Goal: Task Accomplishment & Management: Manage account settings

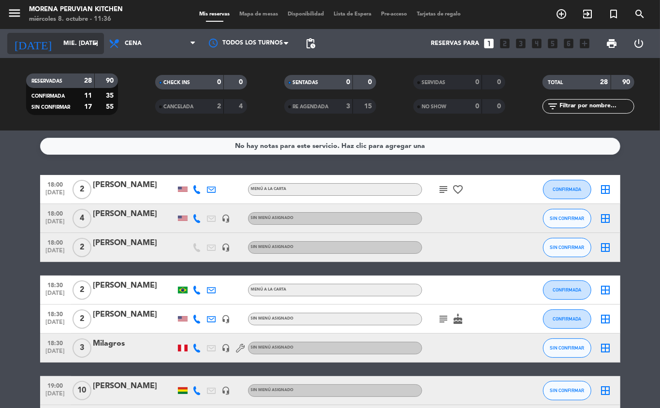
click at [80, 43] on input "mié. [DATE]" at bounding box center [100, 43] width 82 height 16
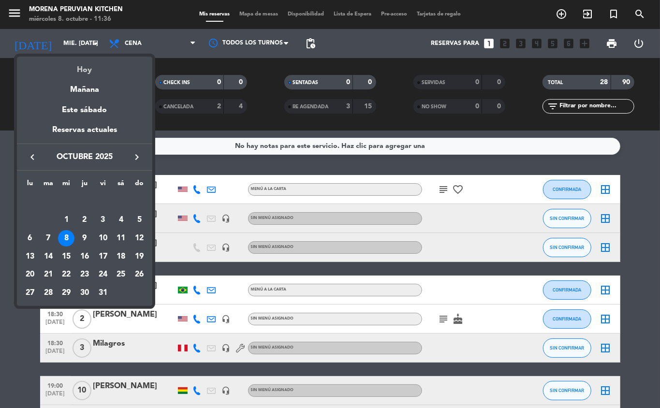
click at [89, 72] on div "Hoy" at bounding box center [84, 67] width 135 height 20
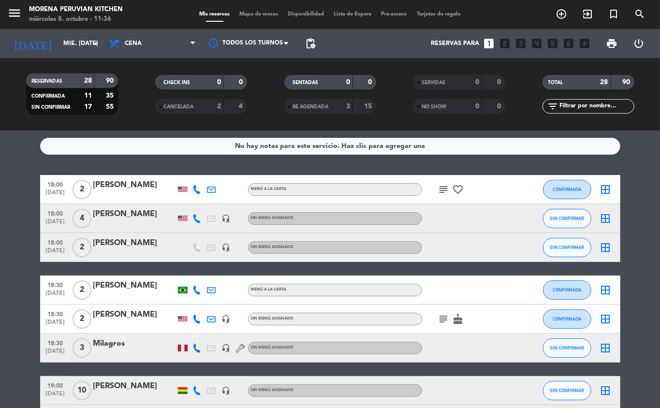
click at [377, 146] on div "No hay notas para este servicio. Haz clic para agregar una" at bounding box center [330, 146] width 190 height 11
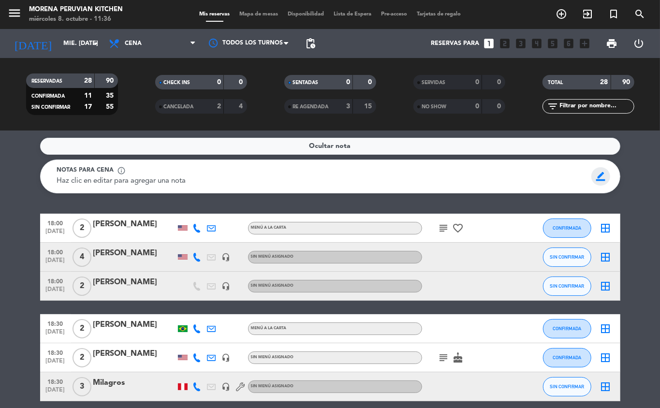
click at [608, 172] on span "border_color" at bounding box center [601, 176] width 19 height 18
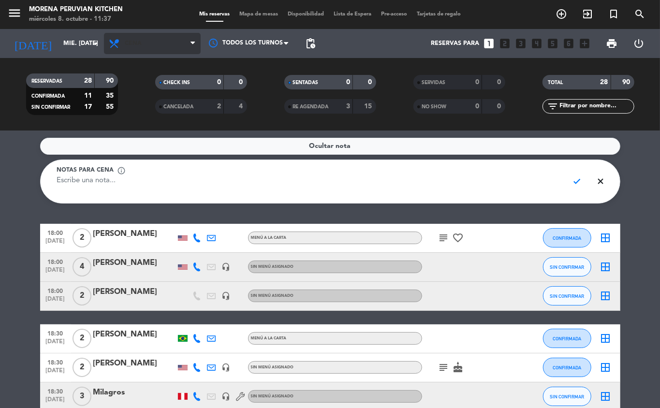
click at [135, 43] on span "Cena" at bounding box center [133, 43] width 17 height 7
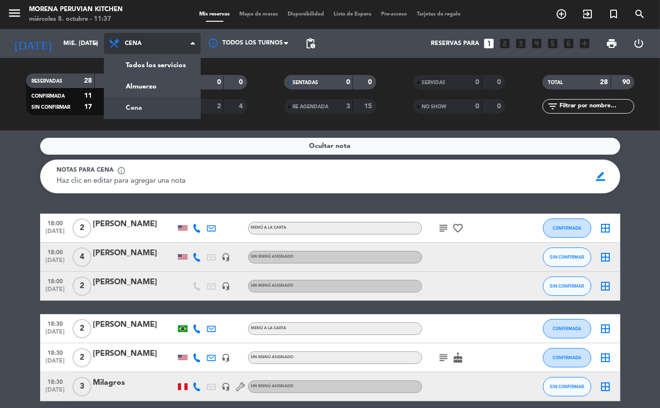
click at [161, 88] on div "menu Morena Peruvian Kitchen miércoles 8. octubre - 11:37 Mis reservas Mapa de …" at bounding box center [330, 65] width 660 height 131
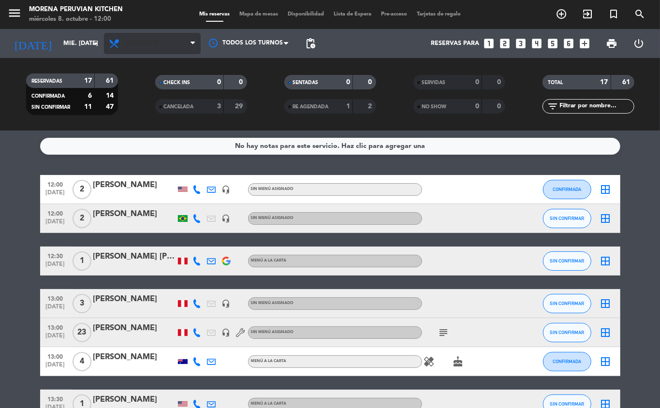
click at [148, 40] on span "Almuerzo" at bounding box center [141, 43] width 33 height 7
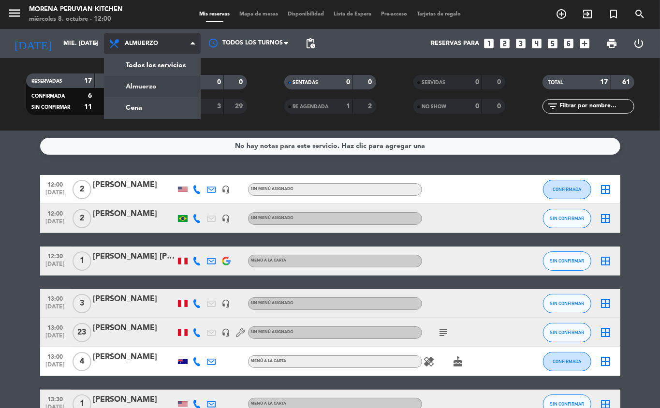
click at [161, 63] on div "menu Morena Peruvian Kitchen miércoles 8. octubre - 12:00 Mis reservas Mapa de …" at bounding box center [330, 65] width 660 height 131
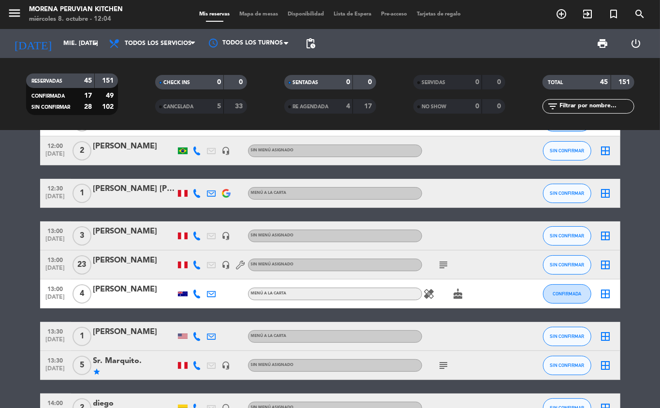
scroll to position [47, 0]
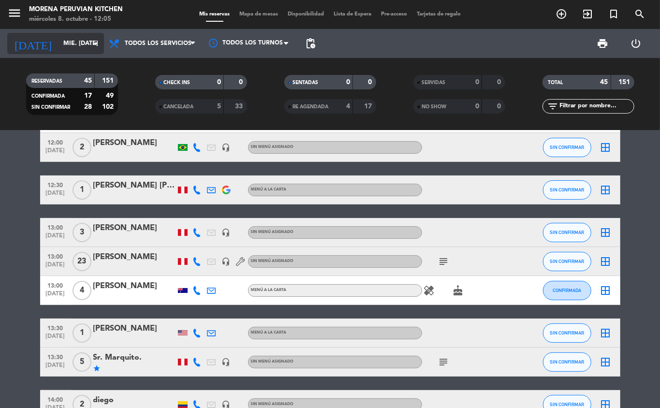
click at [68, 45] on input "mié. [DATE]" at bounding box center [100, 43] width 82 height 16
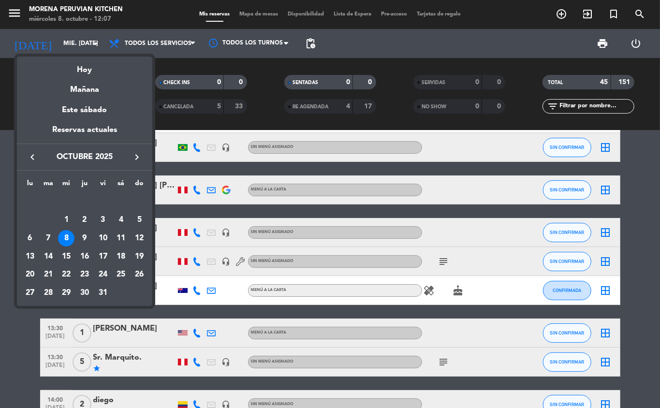
click at [473, 116] on div at bounding box center [330, 204] width 660 height 408
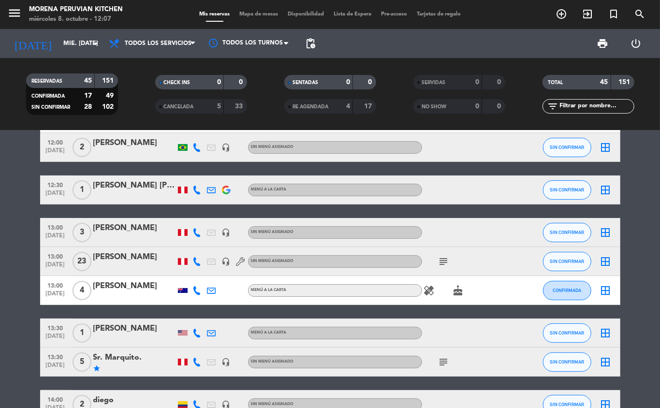
scroll to position [0, 0]
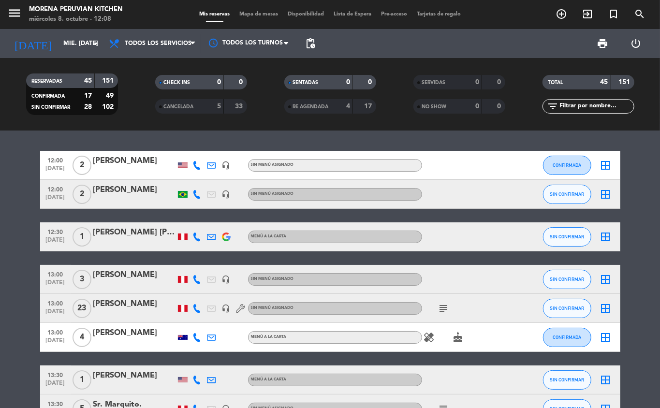
click at [444, 312] on icon "subject" at bounding box center [444, 309] width 12 height 12
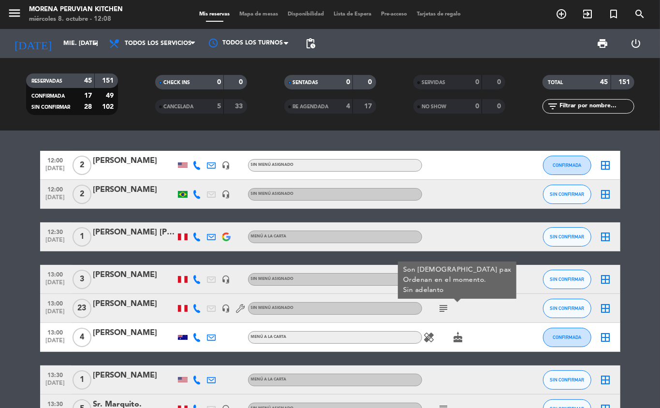
click at [42, 330] on div "13:00 [DATE]" at bounding box center [55, 337] width 31 height 29
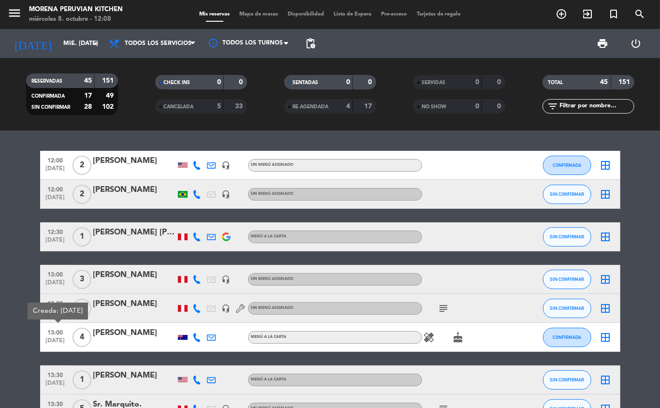
click at [444, 310] on icon "subject" at bounding box center [444, 309] width 12 height 12
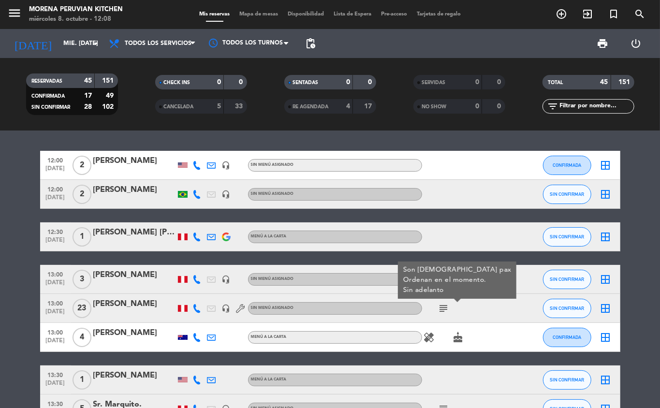
click at [479, 368] on div at bounding box center [465, 380] width 87 height 29
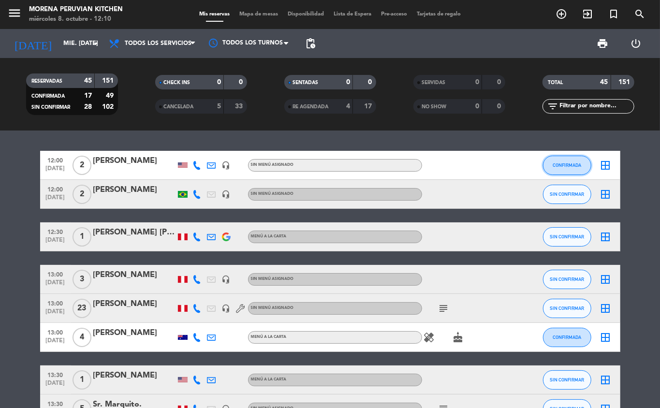
click at [569, 163] on span "CONFIRMADA" at bounding box center [567, 165] width 29 height 5
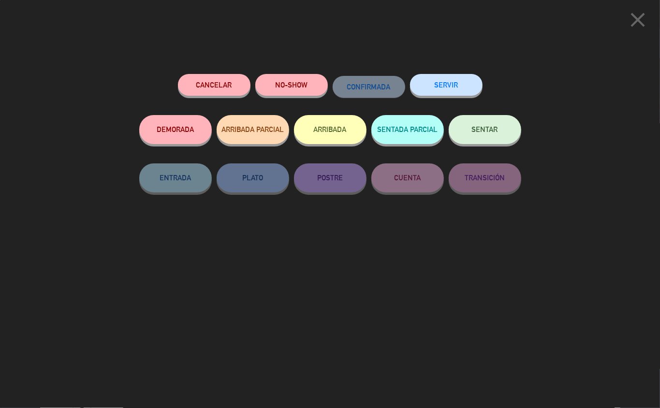
click at [449, 79] on button "SERVIR" at bounding box center [446, 85] width 73 height 22
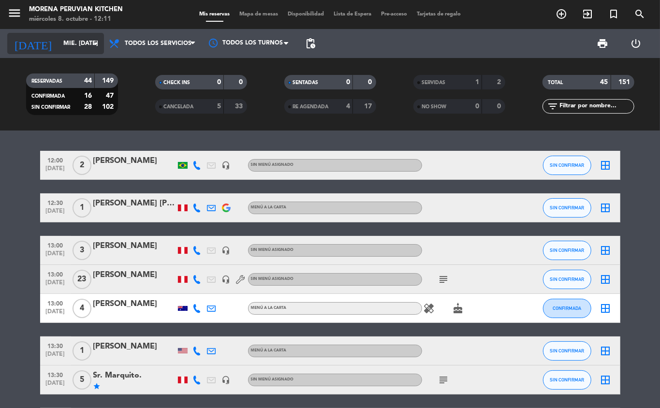
click at [67, 43] on input "mié. [DATE]" at bounding box center [100, 43] width 82 height 16
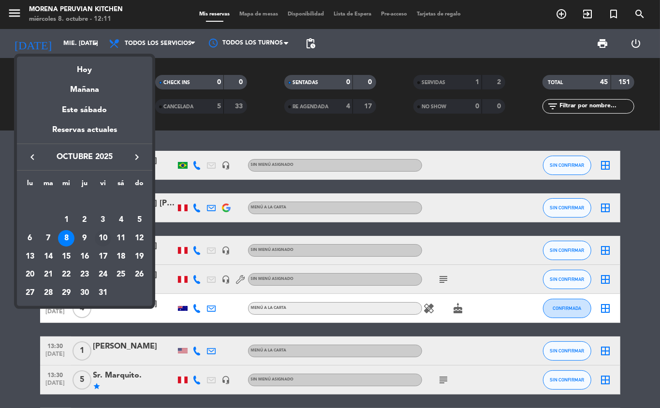
click at [103, 240] on div "10" at bounding box center [103, 238] width 16 height 16
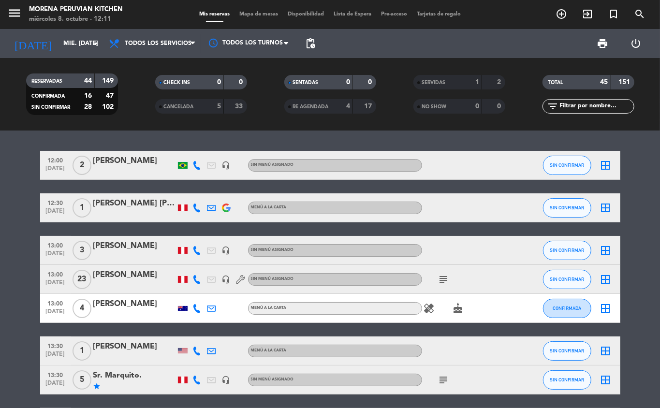
type input "vie. [DATE]"
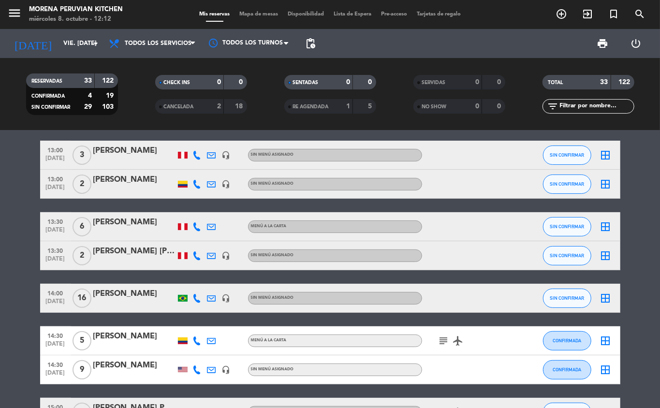
scroll to position [124, 0]
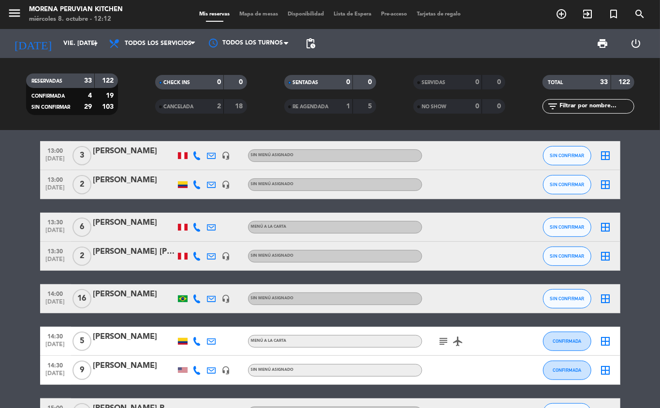
click at [560, 14] on icon "add_circle_outline" at bounding box center [562, 14] width 12 height 12
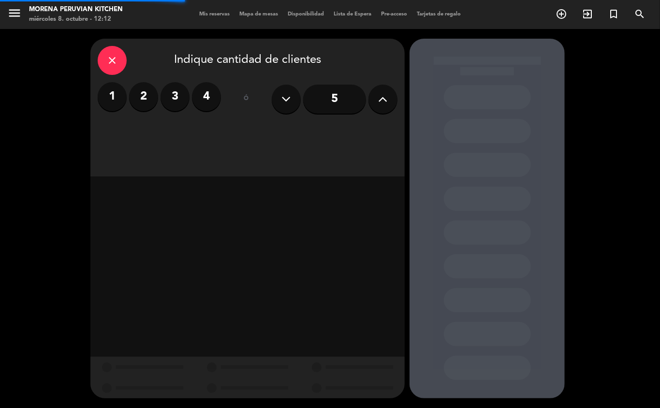
click at [169, 107] on label "3" at bounding box center [175, 96] width 29 height 29
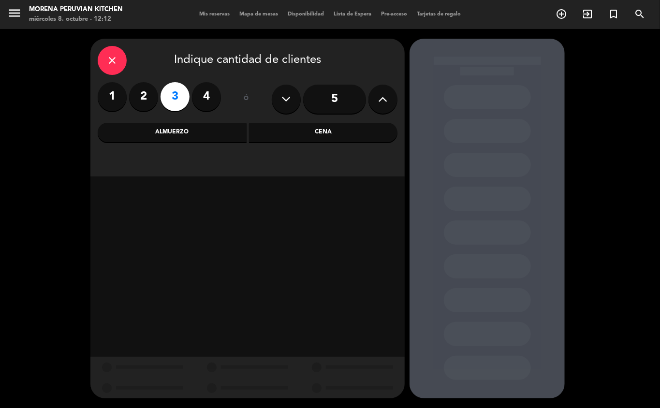
click at [188, 138] on div "Almuerzo" at bounding box center [172, 132] width 149 height 19
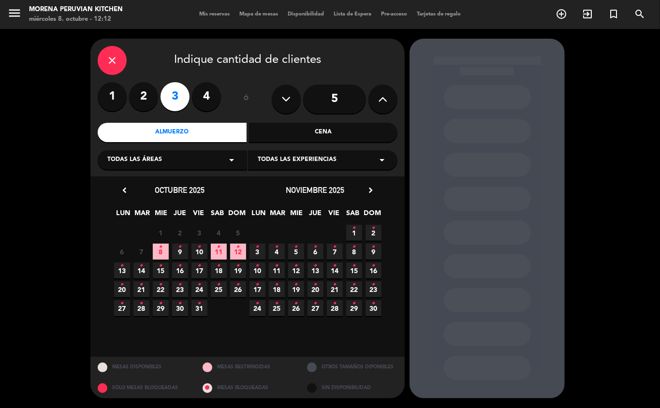
click at [196, 253] on span "10 •" at bounding box center [200, 252] width 16 height 16
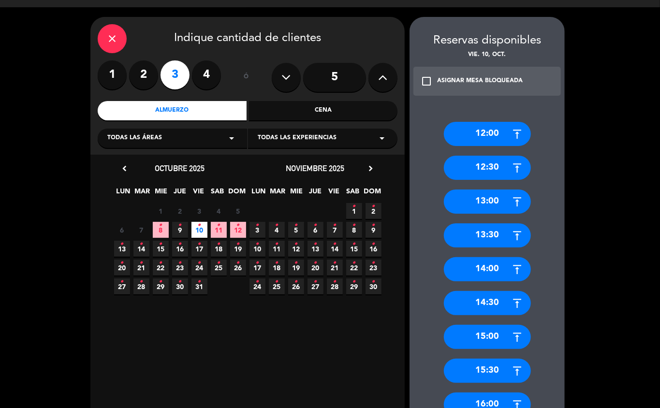
scroll to position [20, 0]
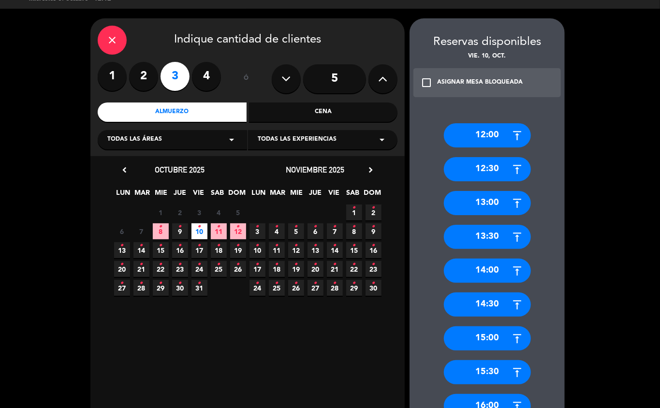
click at [504, 275] on div "14:00" at bounding box center [487, 271] width 87 height 24
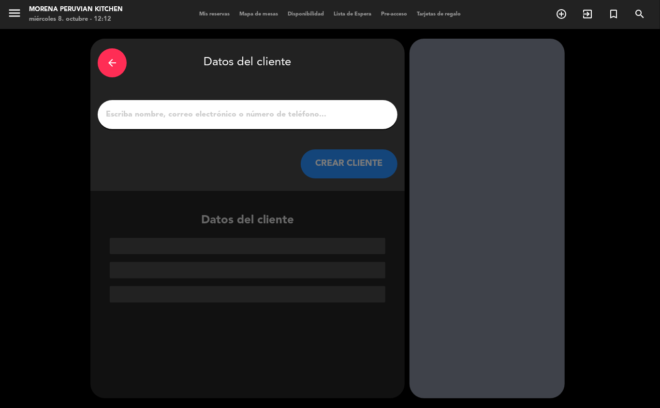
click at [264, 118] on input "1" at bounding box center [247, 115] width 285 height 14
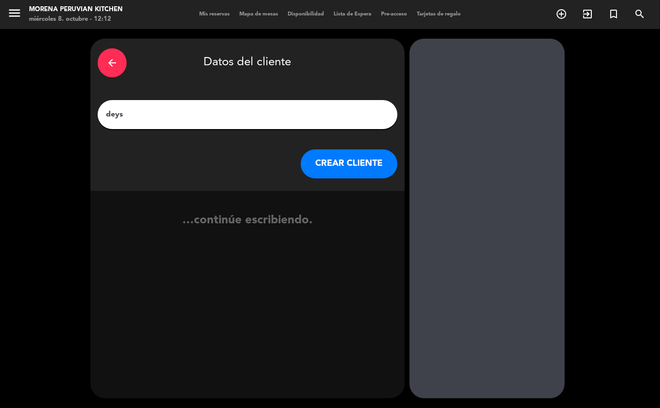
type input "[PERSON_NAME]"
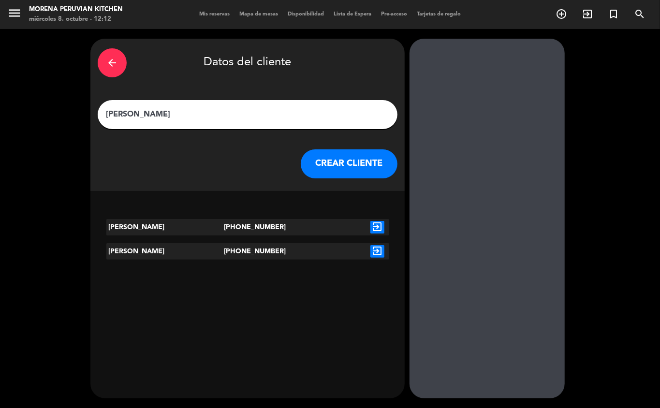
click at [351, 159] on button "CREAR CLIENTE" at bounding box center [349, 164] width 97 height 29
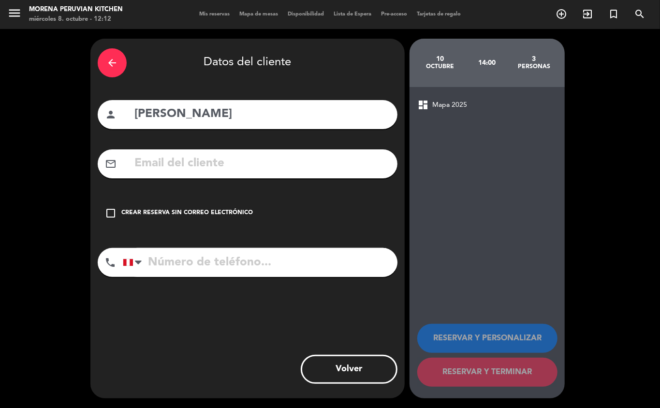
click at [223, 212] on div "Crear reserva sin correo electrónico" at bounding box center [187, 214] width 132 height 10
click at [235, 277] on input "tel" at bounding box center [260, 262] width 275 height 29
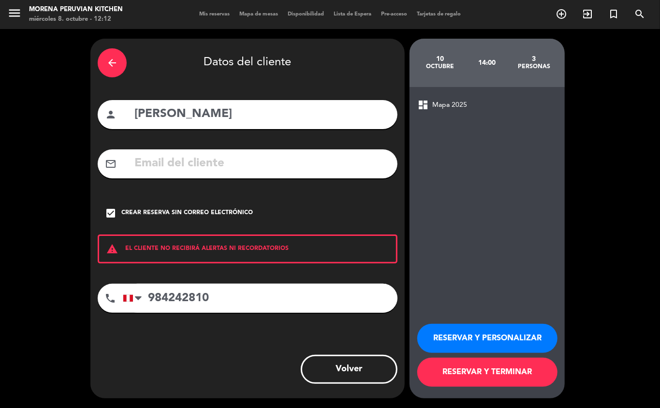
type input "984242810"
click at [490, 379] on button "RESERVAR Y TERMINAR" at bounding box center [488, 372] width 140 height 29
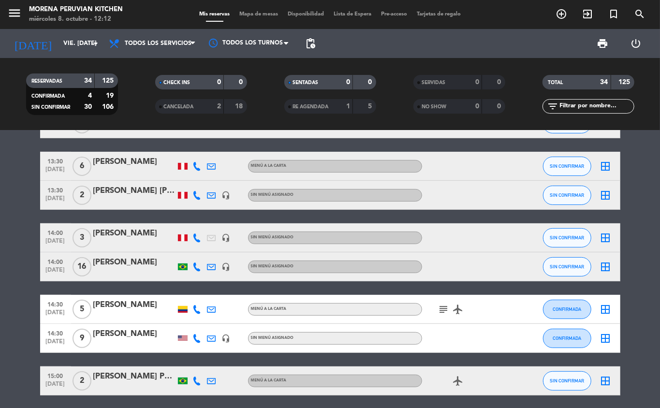
scroll to position [191, 0]
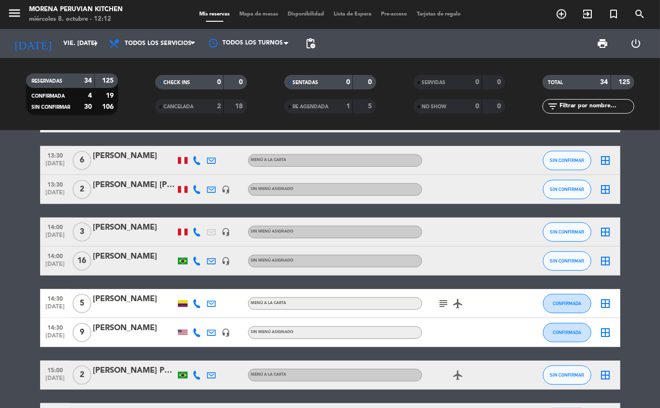
click at [122, 237] on div at bounding box center [134, 239] width 82 height 8
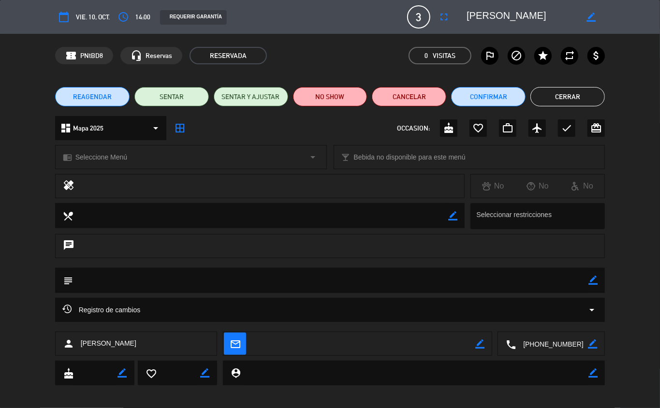
click at [593, 283] on icon "border_color" at bounding box center [593, 280] width 9 height 9
click at [434, 300] on div "Registro de cambios arrow_drop_down" at bounding box center [330, 310] width 551 height 24
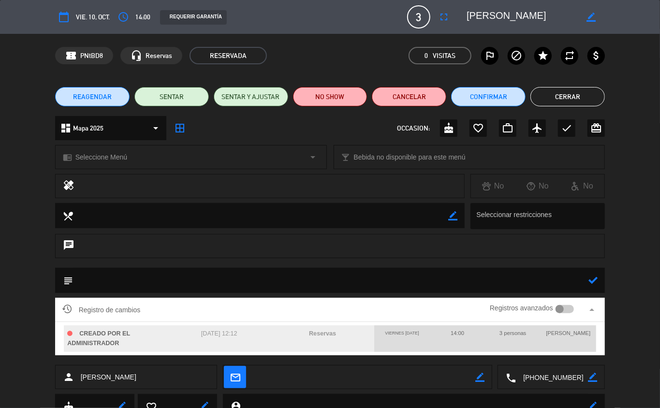
click at [523, 277] on textarea at bounding box center [331, 280] width 516 height 25
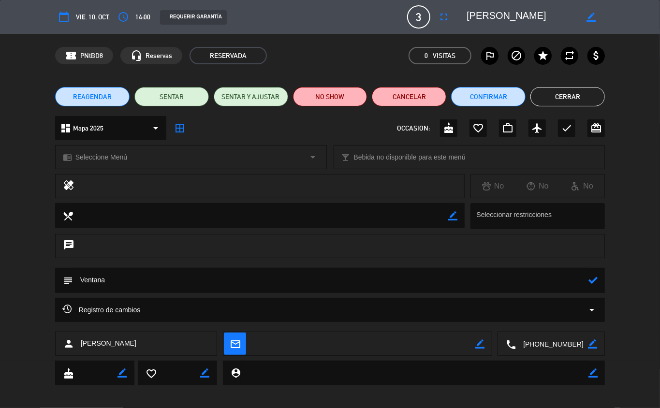
type textarea "Ventana"
click at [597, 283] on icon at bounding box center [593, 280] width 9 height 9
click at [560, 103] on button "Cerrar" at bounding box center [568, 96] width 75 height 19
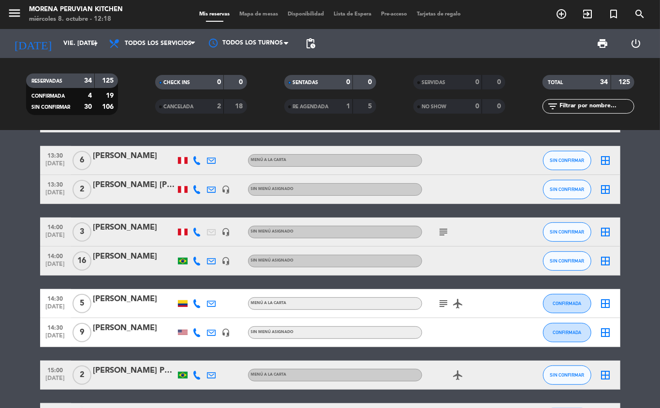
click at [213, 263] on icon at bounding box center [212, 261] width 9 height 9
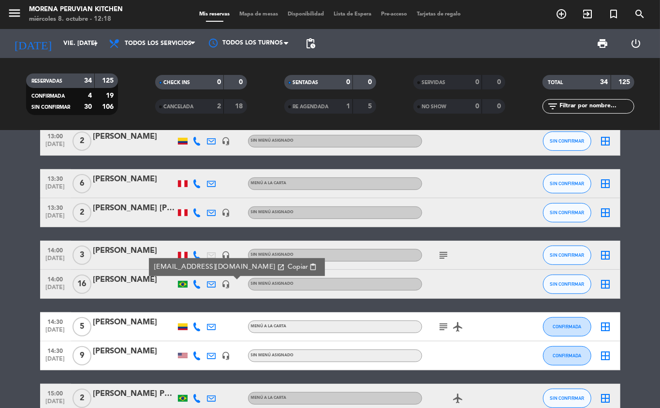
scroll to position [167, 0]
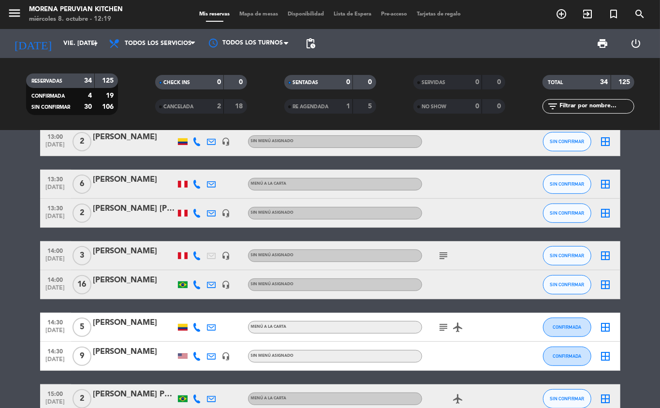
click at [211, 284] on icon at bounding box center [212, 285] width 9 height 9
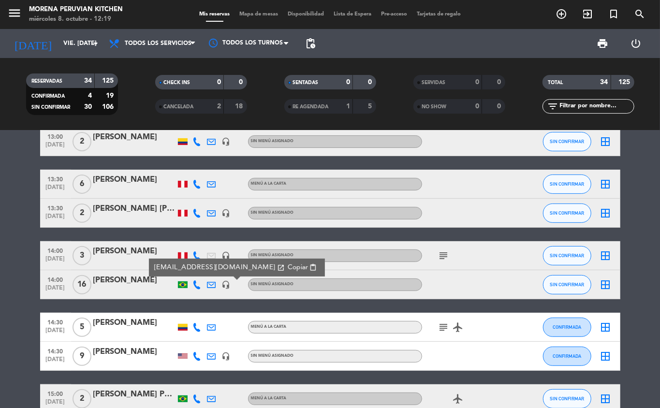
click at [66, 281] on span "14:00" at bounding box center [56, 279] width 24 height 11
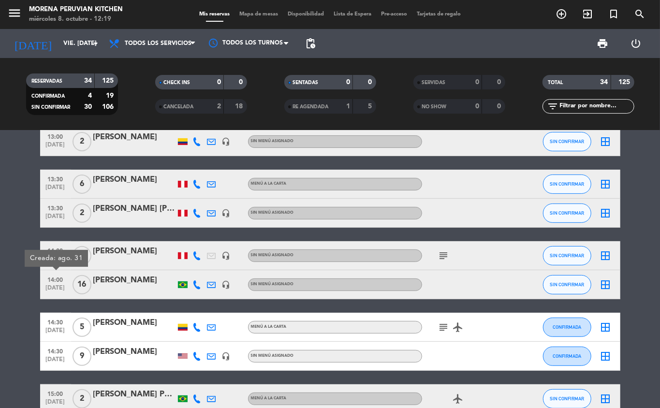
click at [122, 289] on div at bounding box center [134, 291] width 82 height 8
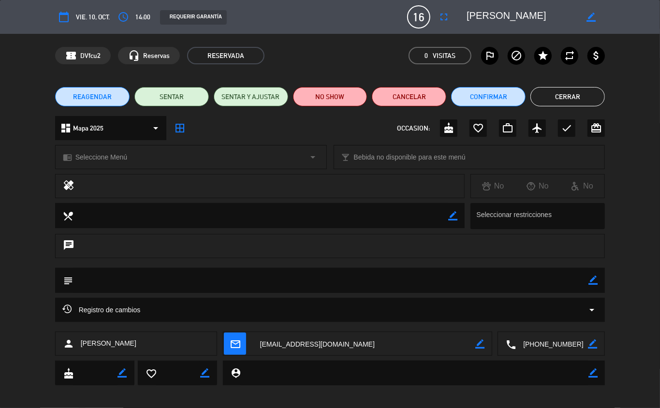
scroll to position [6, 0]
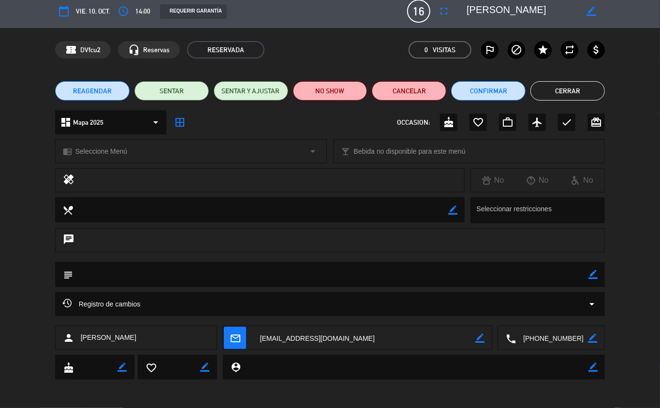
click at [477, 308] on div "Registro de cambios arrow_drop_down" at bounding box center [330, 305] width 536 height 12
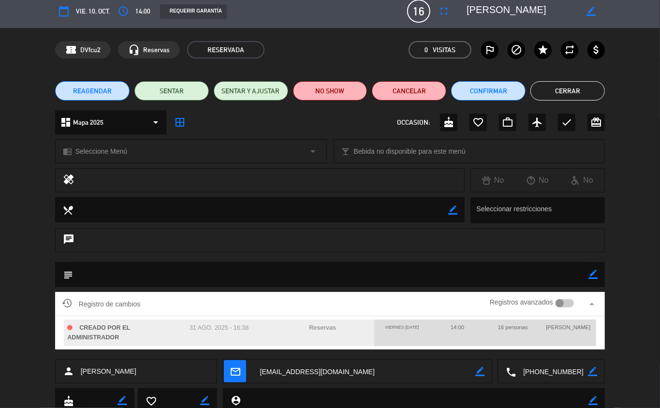
scroll to position [39, 0]
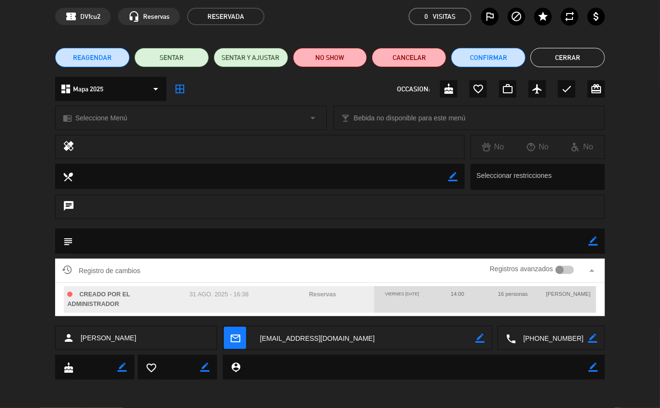
click at [335, 204] on div "chat" at bounding box center [330, 207] width 551 height 24
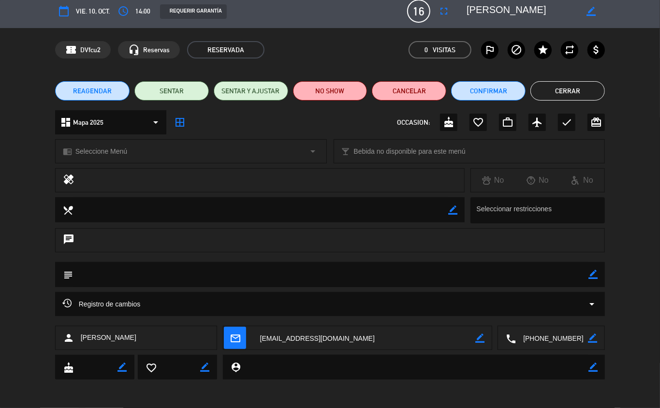
scroll to position [0, 0]
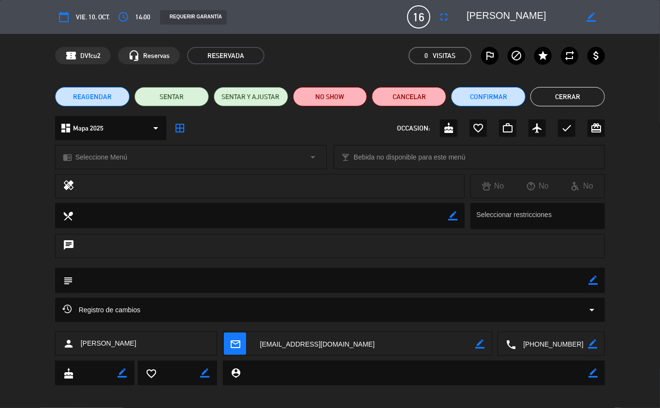
click at [568, 105] on button "Cerrar" at bounding box center [568, 96] width 75 height 19
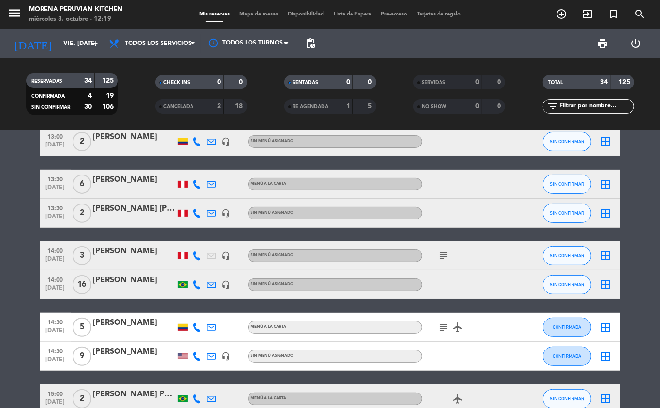
click at [225, 285] on icon "headset_mic" at bounding box center [226, 285] width 9 height 9
click at [211, 285] on icon at bounding box center [212, 285] width 9 height 9
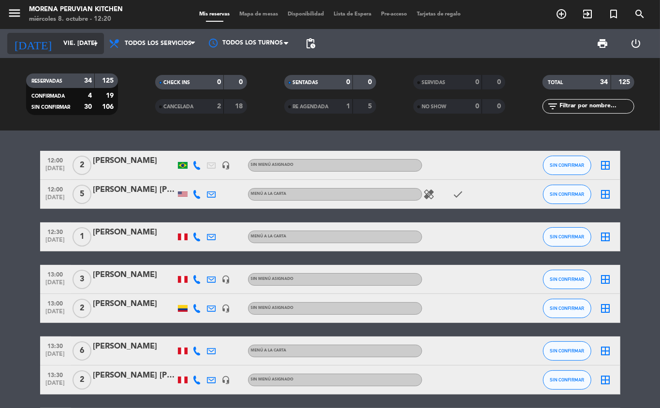
click at [75, 43] on input "vie. [DATE]" at bounding box center [100, 43] width 82 height 16
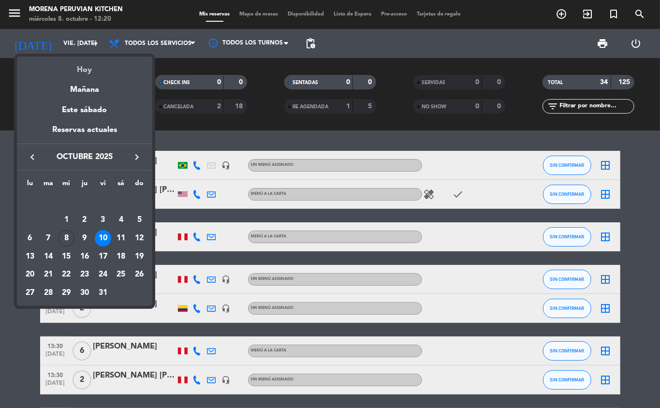
click at [99, 73] on div "Hoy" at bounding box center [84, 67] width 135 height 20
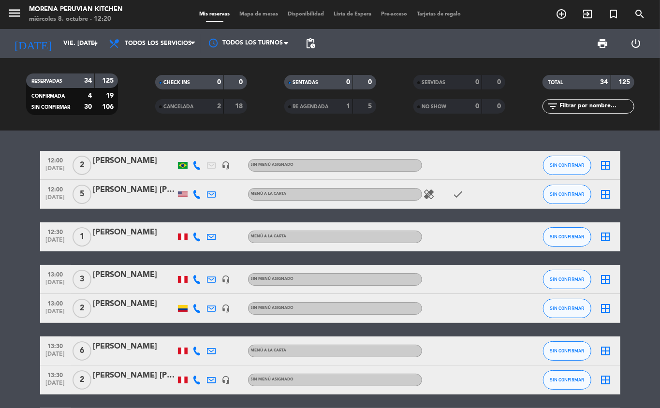
type input "mié. [DATE]"
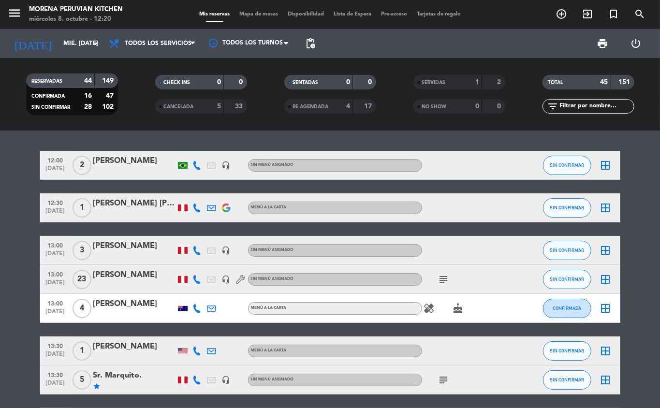
click at [610, 247] on icon "border_all" at bounding box center [606, 251] width 12 height 12
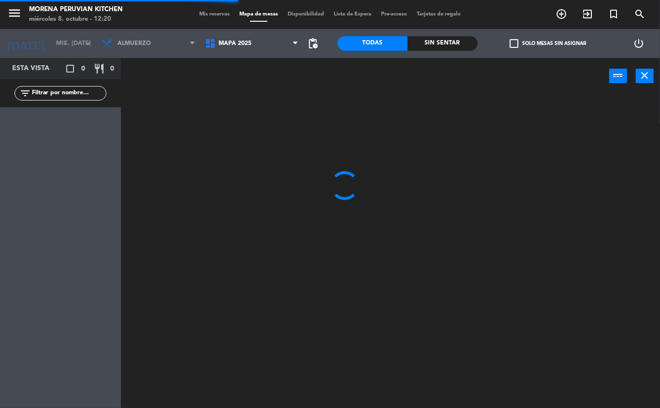
click at [217, 14] on span "Mis reservas" at bounding box center [215, 14] width 40 height 5
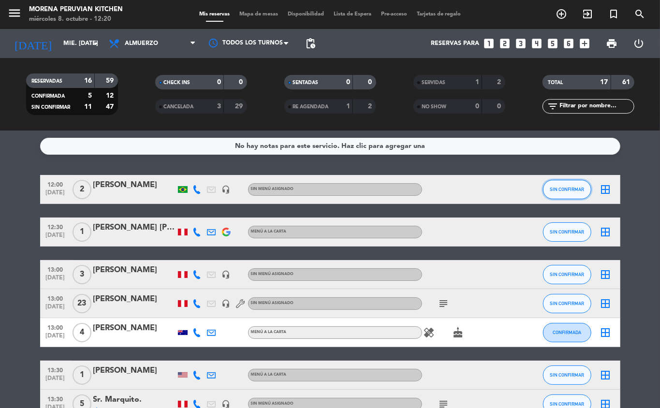
click at [559, 187] on span "SIN CONFIRMAR" at bounding box center [567, 189] width 34 height 5
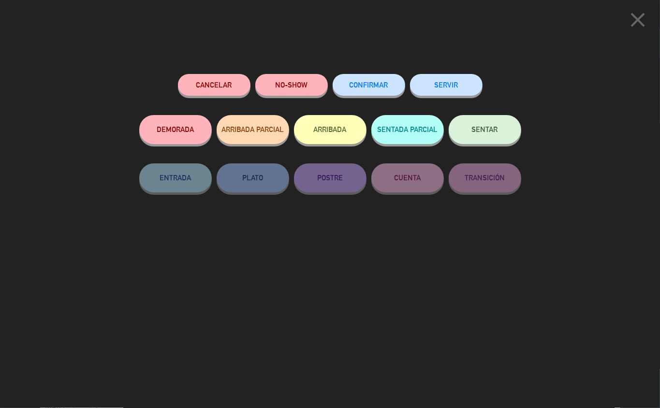
click at [288, 84] on button "NO-SHOW" at bounding box center [291, 85] width 73 height 22
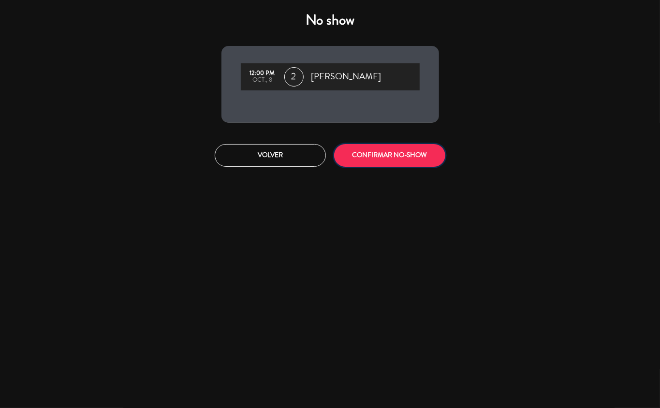
click at [395, 154] on button "CONFIRMAR NO-SHOW" at bounding box center [389, 155] width 111 height 23
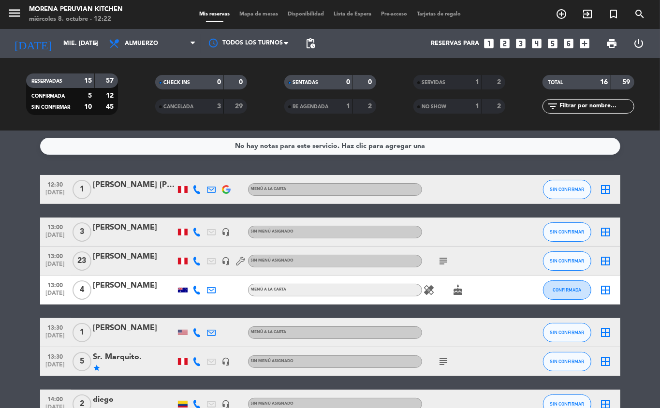
click at [576, 150] on div "No hay notas para este servicio. Haz clic para agregar una" at bounding box center [330, 146] width 581 height 17
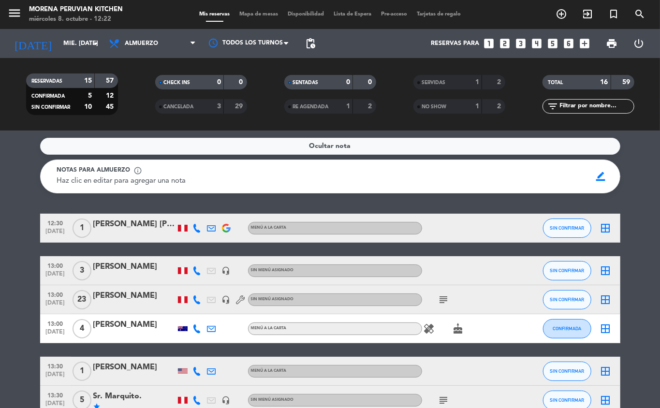
click at [569, 150] on div "Ocultar nota" at bounding box center [330, 146] width 581 height 17
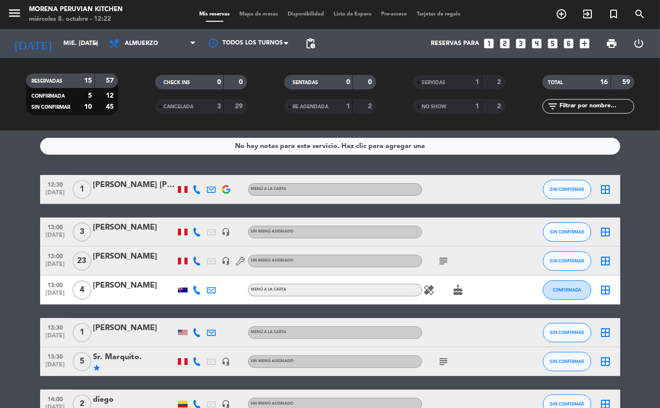
click at [574, 148] on div "No hay notas para este servicio. Haz clic para agregar una" at bounding box center [330, 146] width 581 height 17
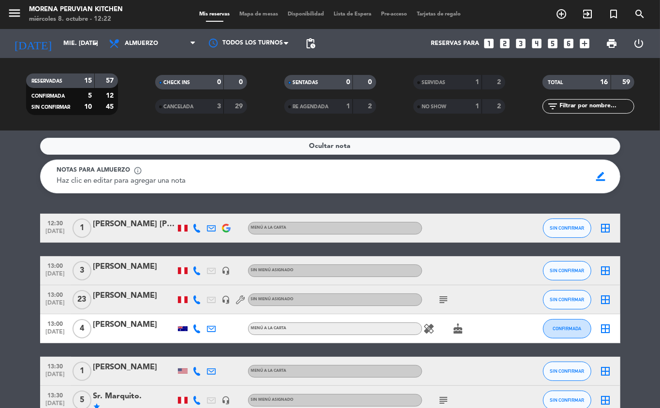
click at [568, 147] on div "Ocultar nota" at bounding box center [330, 146] width 581 height 17
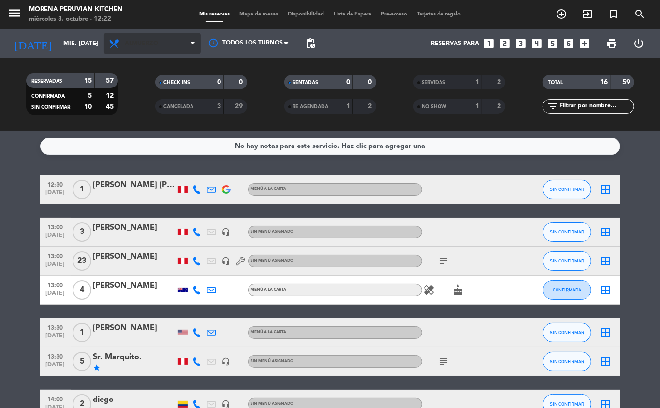
click at [157, 49] on span "Almuerzo" at bounding box center [152, 43] width 97 height 21
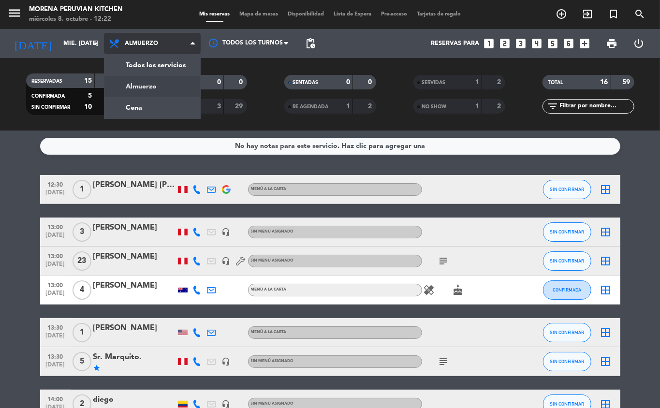
click at [148, 66] on div "menu Morena Peruvian Kitchen miércoles 8. octubre - 12:22 Mis reservas Mapa de …" at bounding box center [330, 65] width 660 height 131
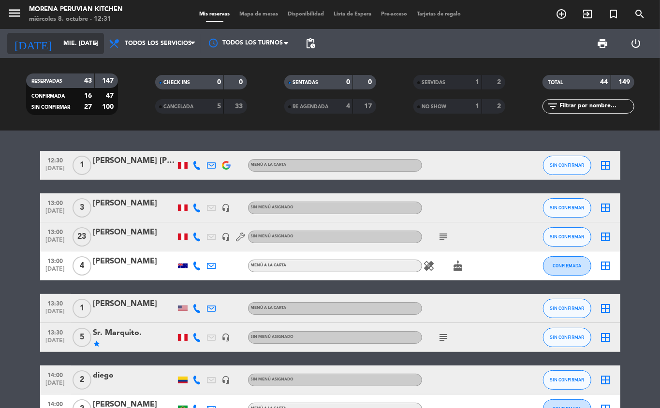
click at [65, 42] on input "mié. [DATE]" at bounding box center [100, 43] width 82 height 16
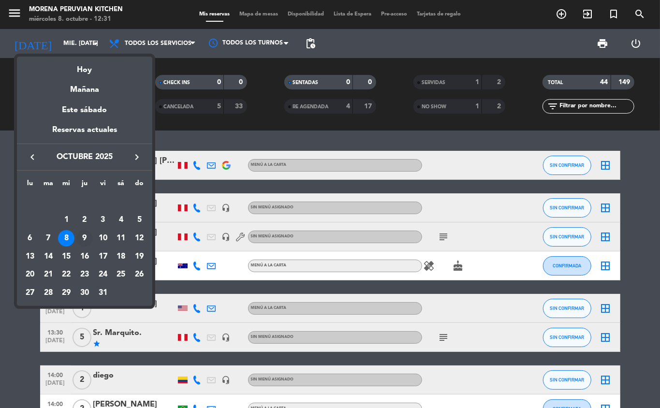
click at [84, 239] on div "9" at bounding box center [84, 238] width 16 height 16
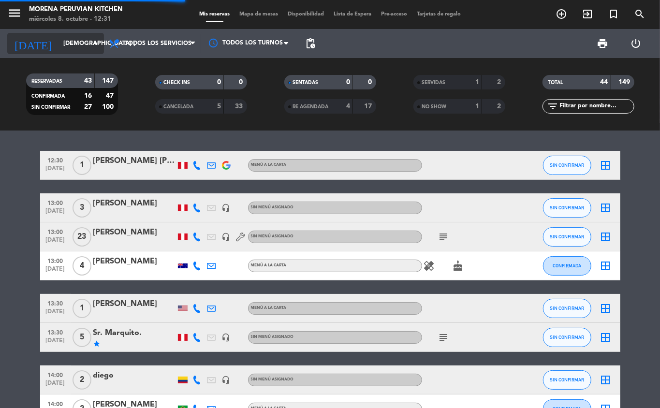
click at [71, 44] on input "[DEMOGRAPHIC_DATA] [DATE]" at bounding box center [100, 43] width 82 height 16
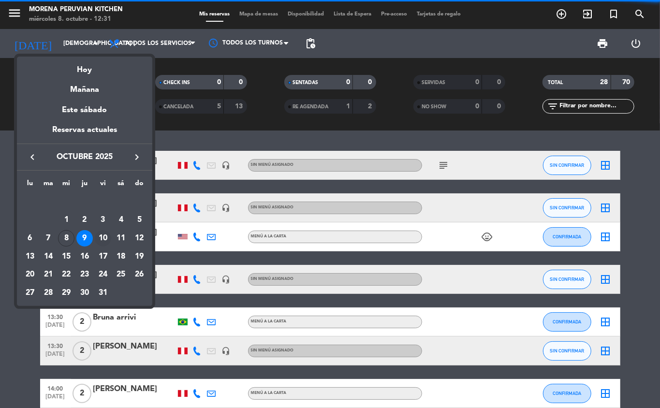
click at [105, 240] on div "10" at bounding box center [103, 238] width 16 height 16
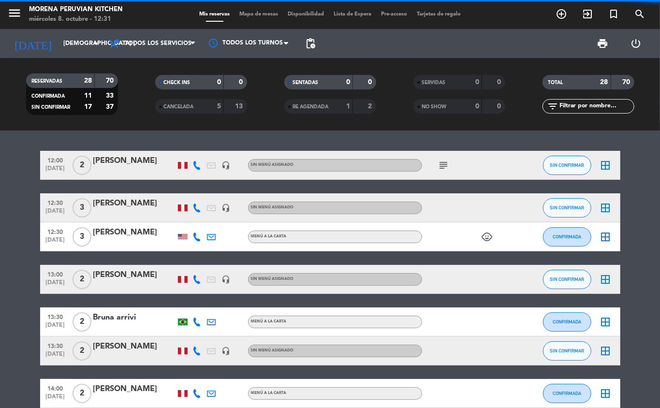
type input "vie. [DATE]"
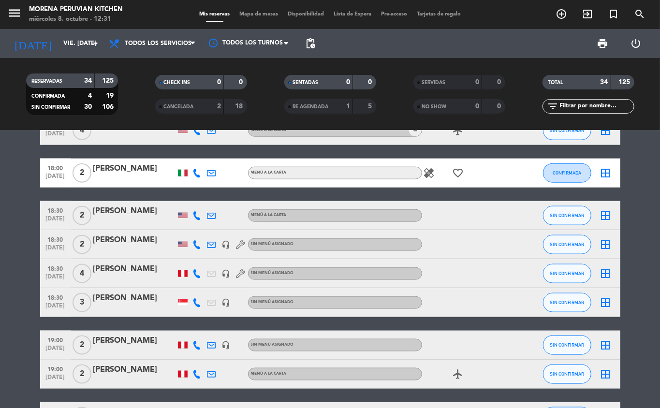
scroll to position [634, 0]
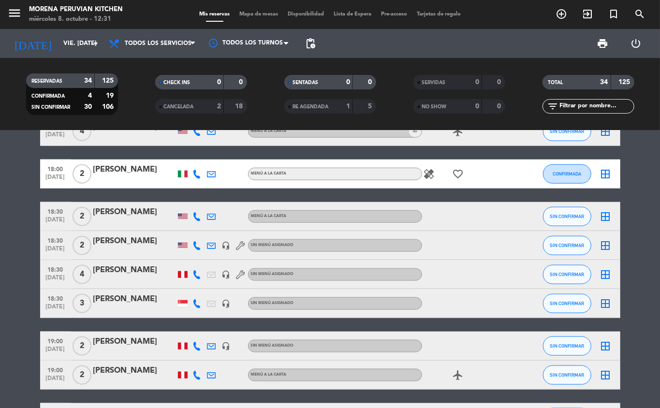
click at [21, 352] on bookings-row "12:00 [DATE] 2 [PERSON_NAME] headset_mic Sin menú asignado SIN CONFIRMAR border…" at bounding box center [330, 139] width 660 height 1245
click at [3, 378] on bookings-row "12:00 [DATE] 2 [PERSON_NAME] headset_mic Sin menú asignado SIN CONFIRMAR border…" at bounding box center [330, 139] width 660 height 1245
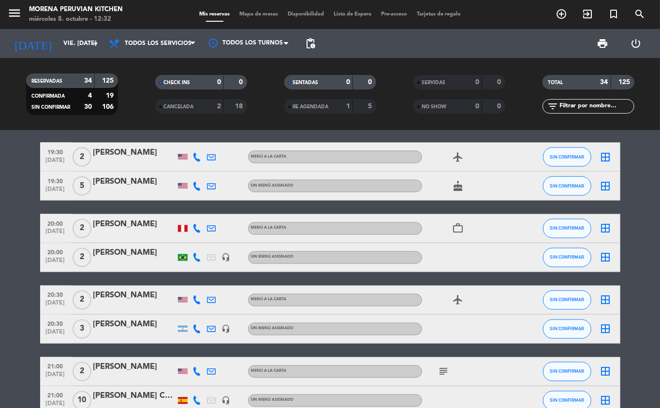
scroll to position [877, 0]
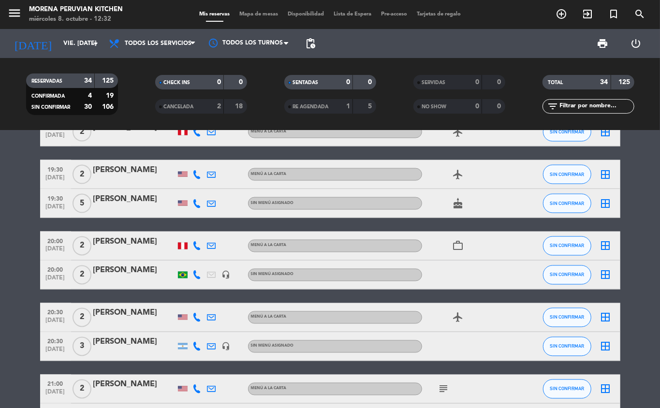
click at [556, 14] on icon "add_circle_outline" at bounding box center [562, 14] width 12 height 12
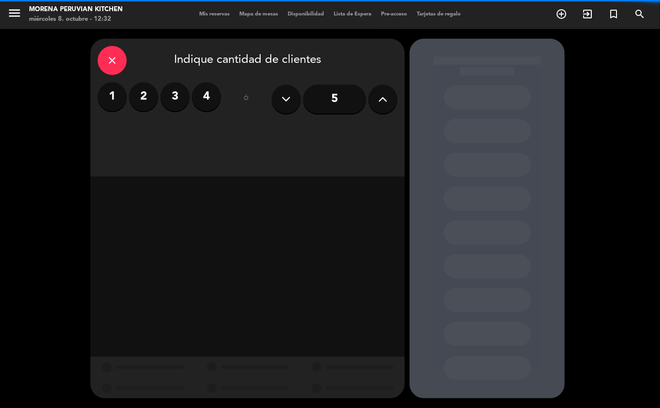
click at [144, 105] on label "2" at bounding box center [143, 96] width 29 height 29
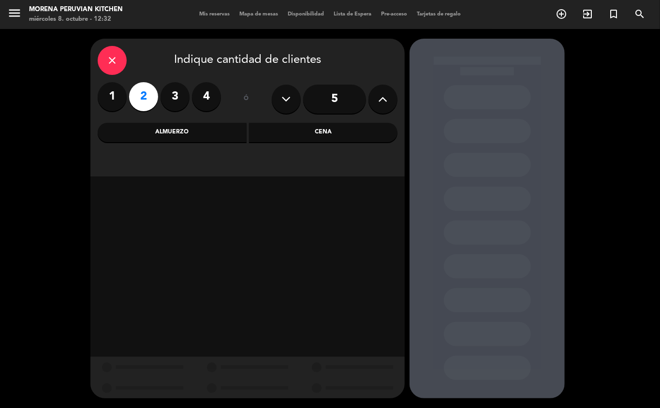
click at [333, 131] on div "Cena" at bounding box center [323, 132] width 149 height 19
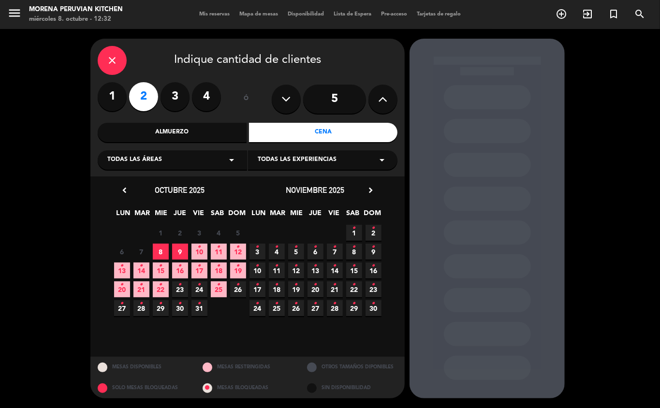
click at [200, 252] on icon "•" at bounding box center [199, 247] width 3 height 15
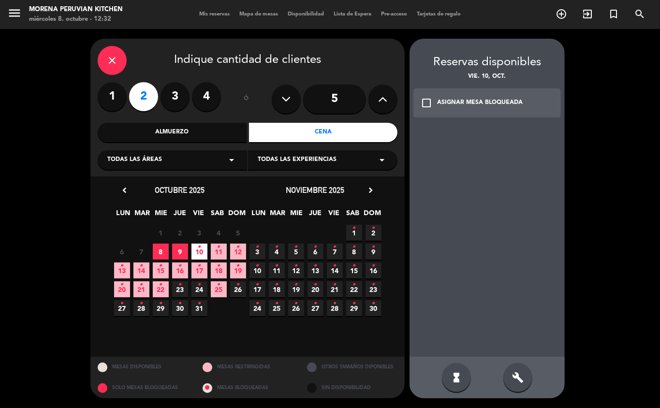
click at [516, 96] on div "check_box_outline_blank ASIGNAR MESA BLOQUEADA" at bounding box center [488, 103] width 148 height 29
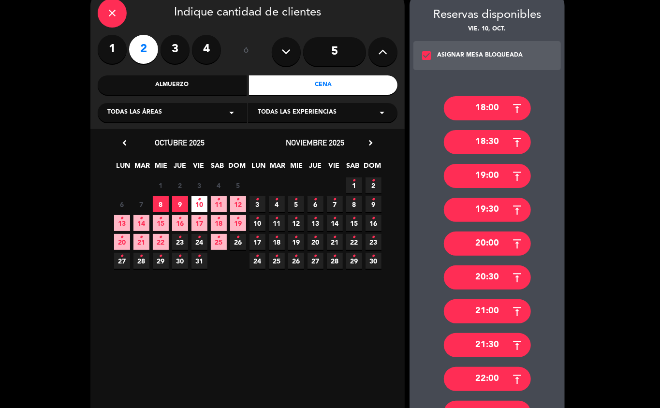
scroll to position [48, 0]
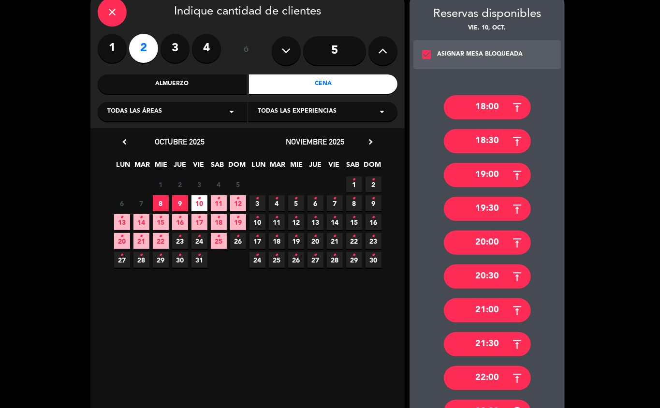
click at [502, 210] on div "19:30" at bounding box center [487, 209] width 87 height 24
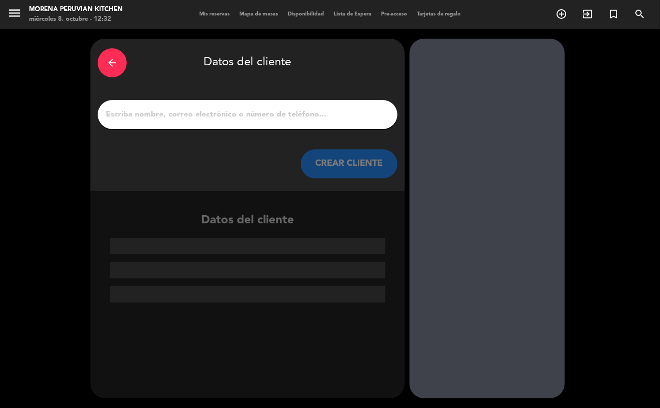
scroll to position [0, 0]
click at [256, 120] on input "1" at bounding box center [247, 115] width 285 height 14
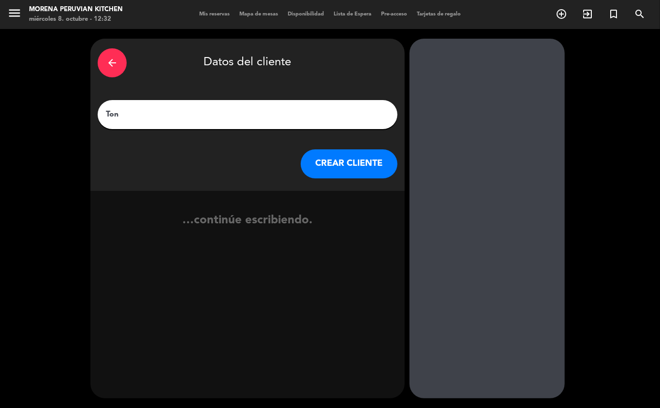
type input "[PERSON_NAME]"
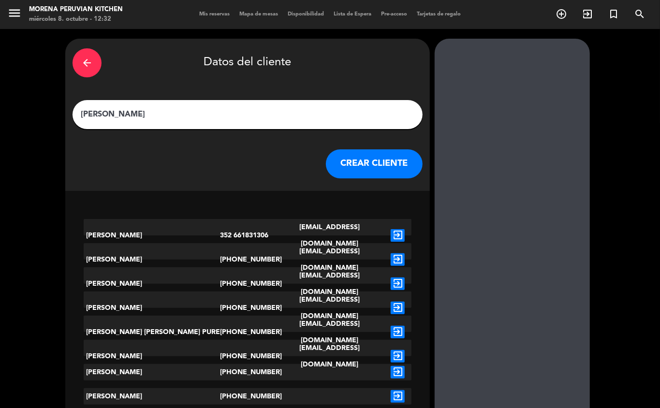
click at [345, 167] on button "CREAR CLIENTE" at bounding box center [374, 164] width 97 height 29
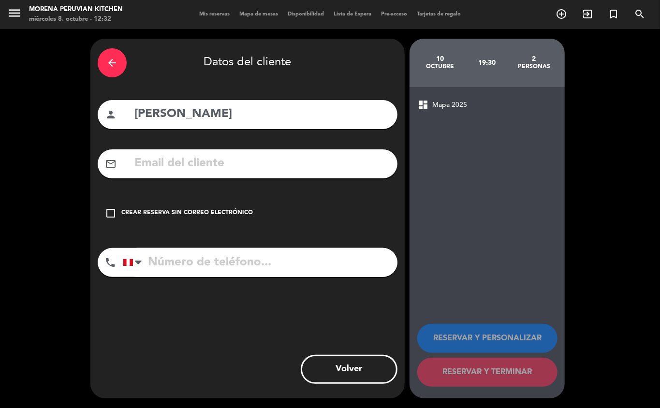
click at [231, 205] on div "check_box_outline_blank Crear reserva sin correo electrónico" at bounding box center [248, 213] width 300 height 29
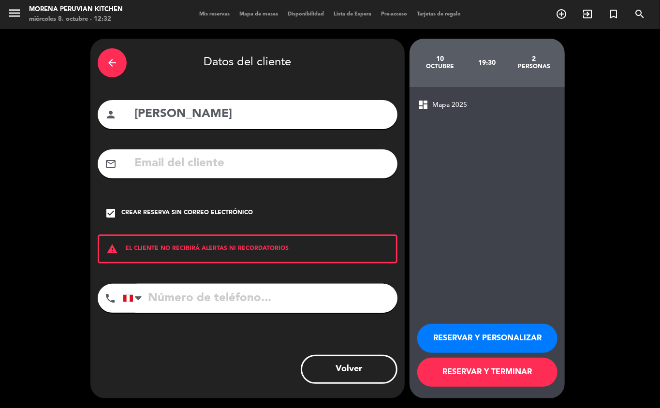
click at [240, 291] on input "tel" at bounding box center [260, 298] width 275 height 29
type input "[PHONE_NUMBER]"
click at [485, 375] on button "RESERVAR Y TERMINAR" at bounding box center [488, 372] width 140 height 29
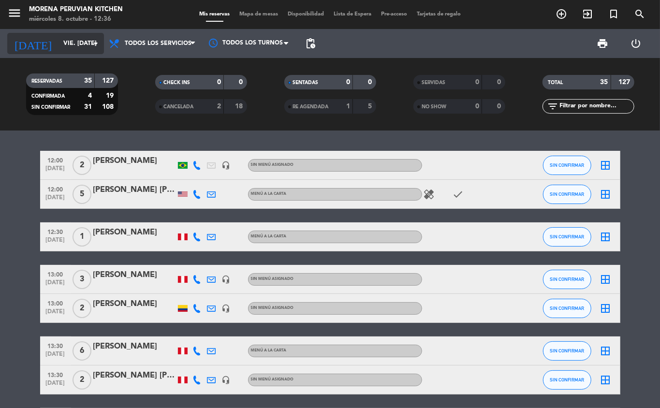
click at [74, 42] on input "vie. [DATE]" at bounding box center [100, 43] width 82 height 16
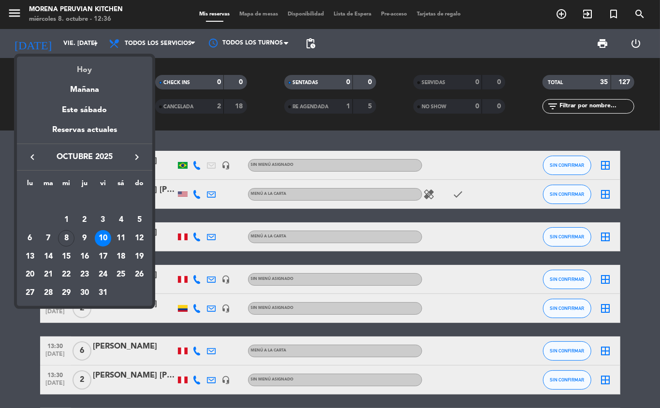
click at [99, 70] on div "Hoy" at bounding box center [84, 67] width 135 height 20
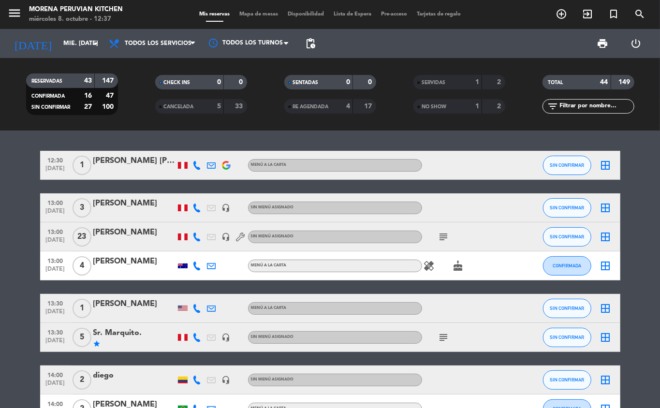
click at [442, 237] on icon "subject" at bounding box center [444, 237] width 12 height 12
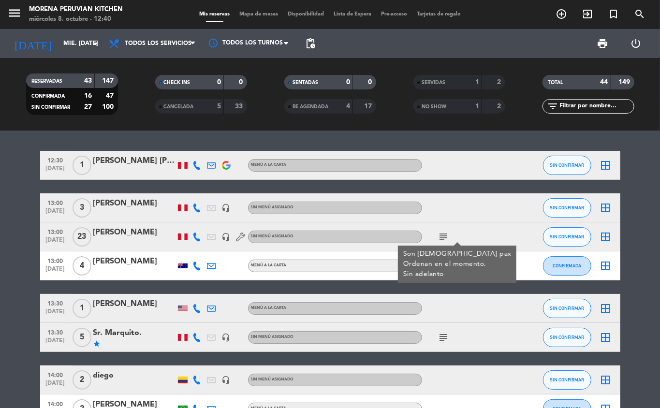
click at [466, 351] on div "13:30 [DATE] 5 Sr. Marquito. star headset_mic Sin menú asignado subject SIN CON…" at bounding box center [330, 337] width 581 height 29
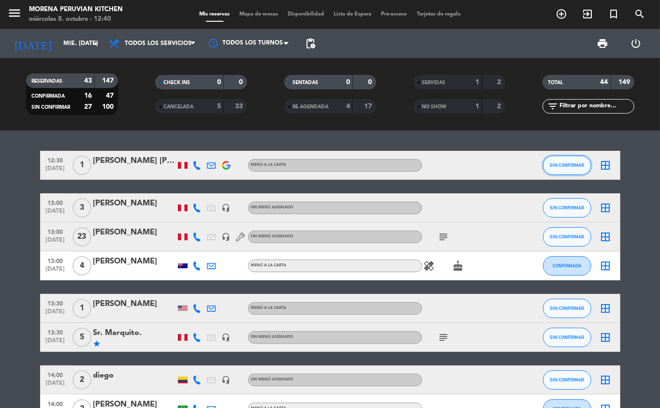
click at [566, 165] on span "SIN CONFIRMAR" at bounding box center [567, 165] width 34 height 5
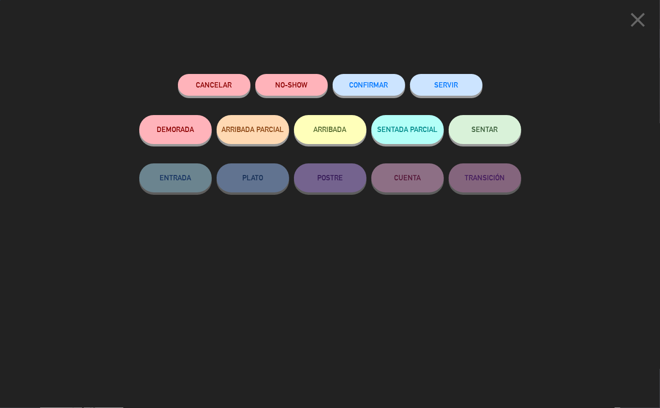
click at [287, 86] on button "NO-SHOW" at bounding box center [291, 85] width 73 height 22
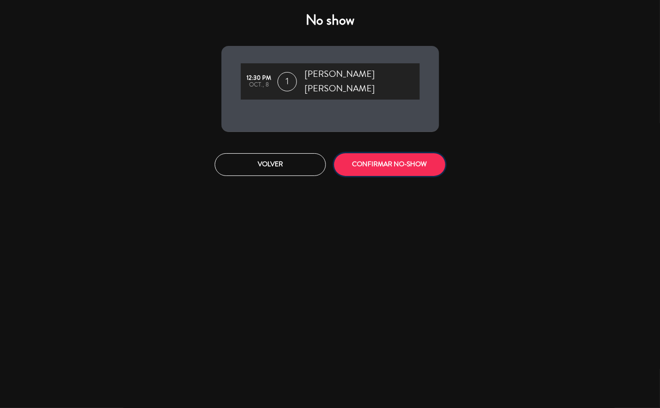
click at [373, 153] on button "CONFIRMAR NO-SHOW" at bounding box center [389, 164] width 111 height 23
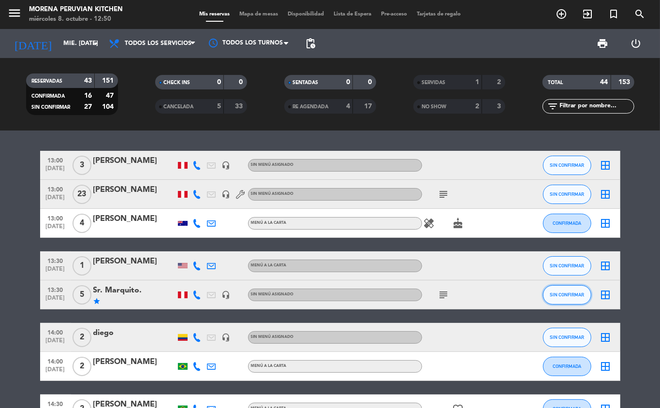
click at [567, 296] on span "SIN CONFIRMAR" at bounding box center [567, 294] width 34 height 5
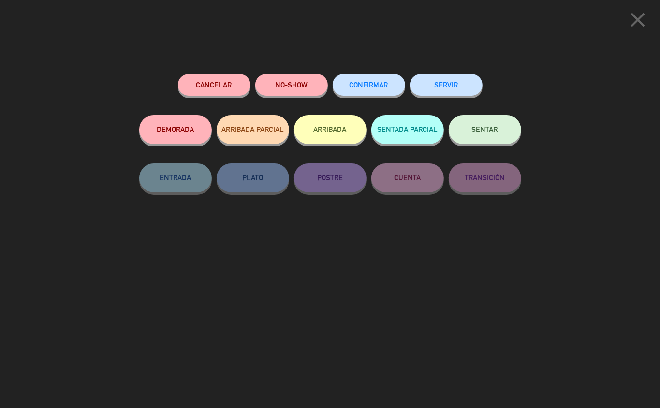
click at [308, 86] on button "NO-SHOW" at bounding box center [291, 85] width 73 height 22
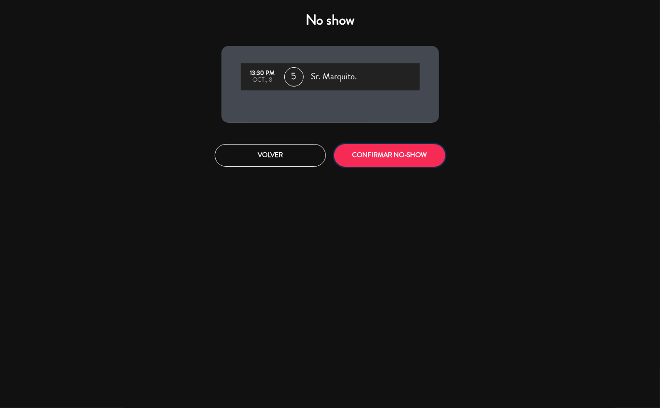
click at [425, 163] on button "CONFIRMAR NO-SHOW" at bounding box center [389, 155] width 111 height 23
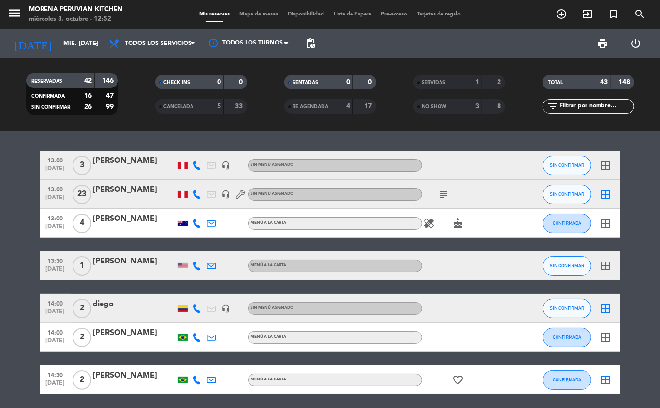
click at [430, 223] on icon "healing" at bounding box center [430, 224] width 12 height 12
click at [576, 165] on span "SIN CONFIRMAR" at bounding box center [567, 165] width 34 height 5
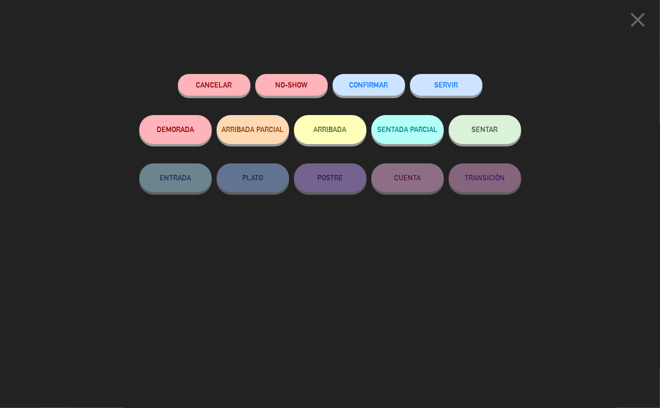
click at [448, 81] on button "SERVIR" at bounding box center [446, 85] width 73 height 22
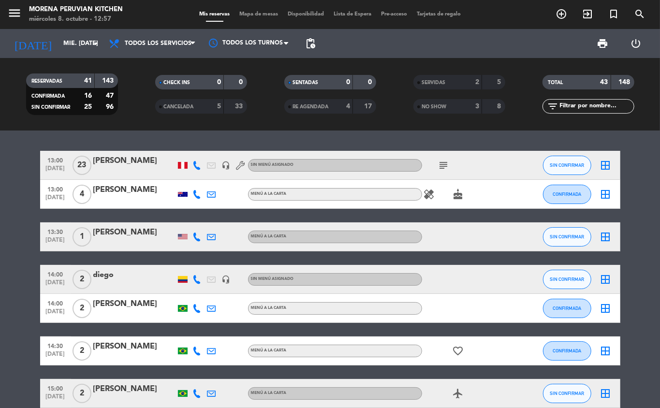
click at [445, 165] on icon "subject" at bounding box center [444, 166] width 12 height 12
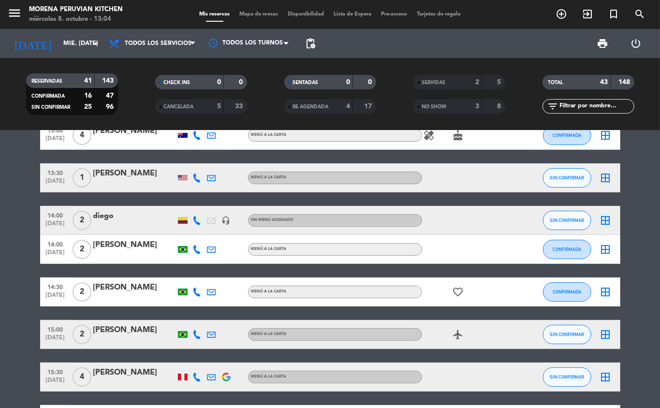
click at [458, 292] on icon "favorite_border" at bounding box center [459, 292] width 12 height 12
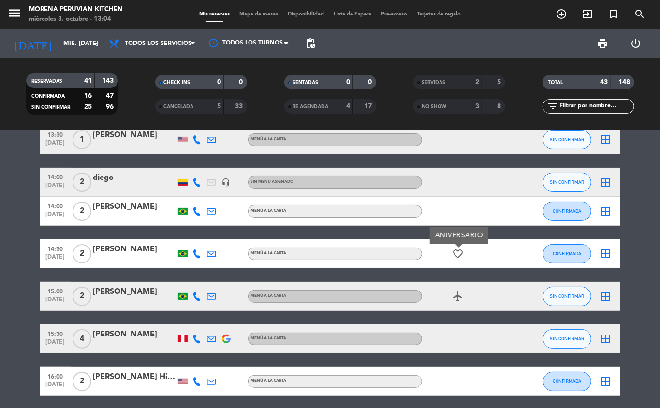
scroll to position [159, 0]
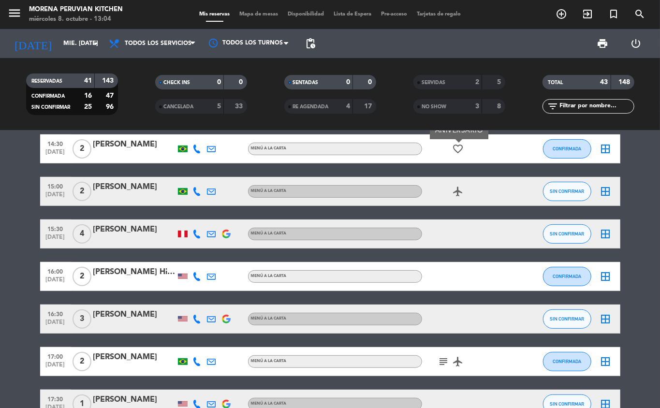
click at [444, 362] on icon "subject" at bounding box center [444, 362] width 12 height 12
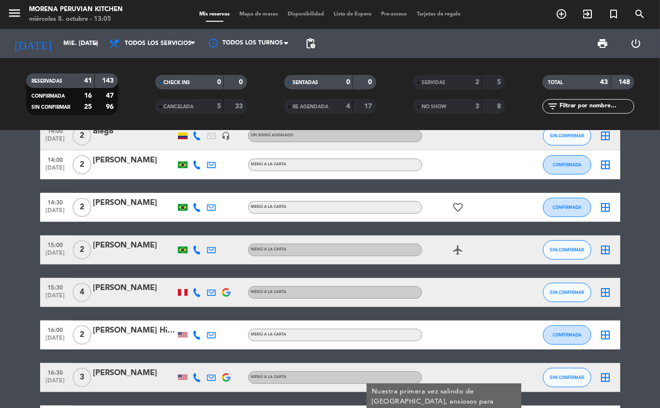
scroll to position [0, 0]
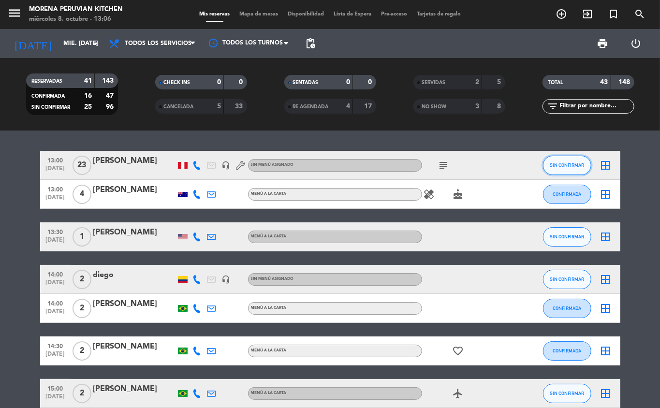
click at [553, 173] on button "SIN CONFIRMAR" at bounding box center [567, 165] width 48 height 19
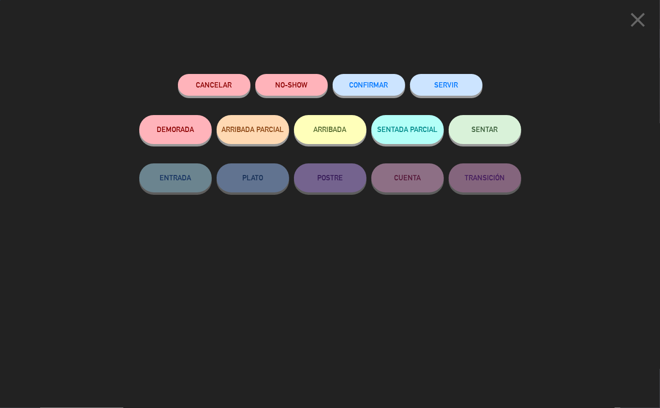
click at [436, 81] on button "SERVIR" at bounding box center [446, 85] width 73 height 22
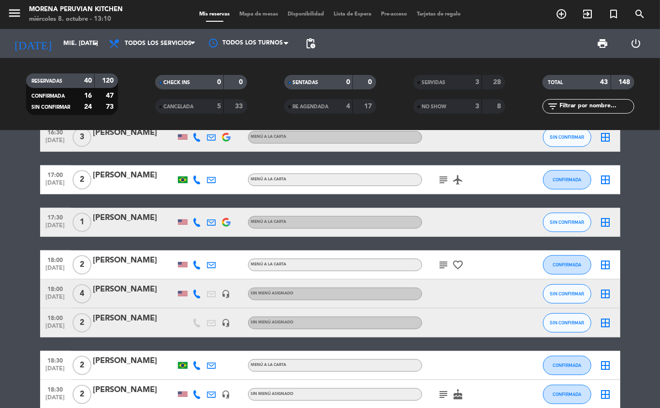
scroll to position [355, 0]
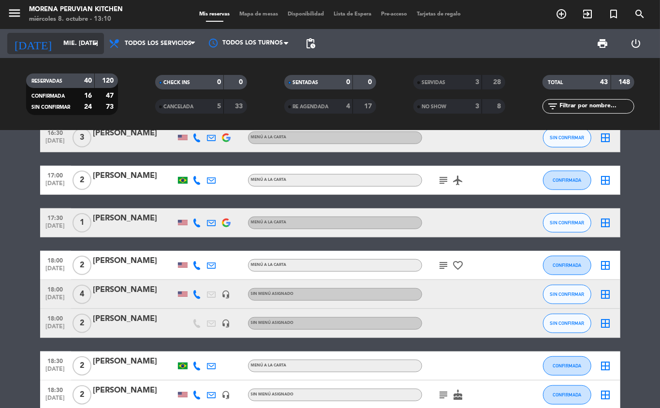
click at [81, 44] on input "mié. [DATE]" at bounding box center [100, 43] width 82 height 16
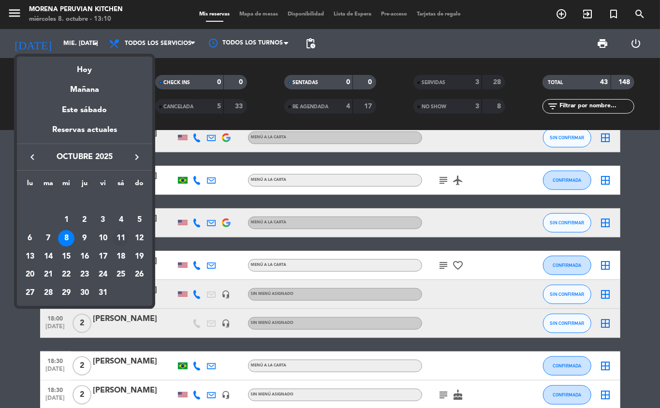
click at [121, 241] on div "11" at bounding box center [121, 238] width 16 height 16
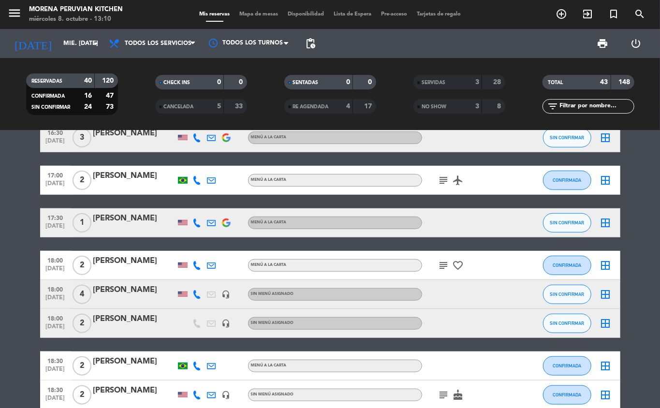
type input "sáb. [DATE]"
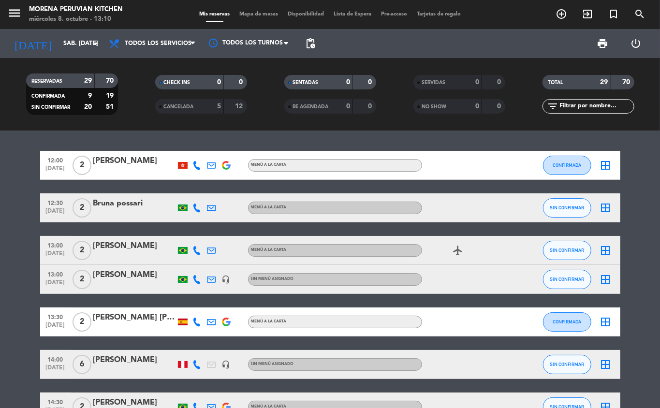
scroll to position [56, 0]
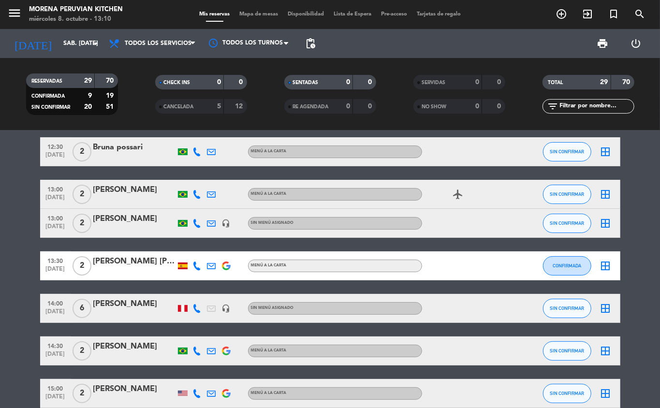
click at [562, 13] on icon "add_circle_outline" at bounding box center [562, 14] width 12 height 12
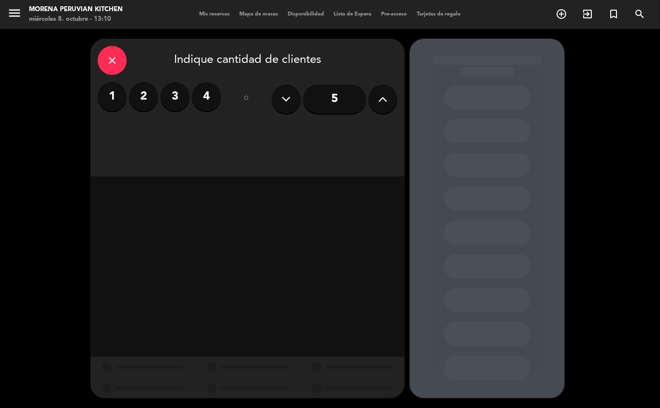
click at [210, 101] on label "4" at bounding box center [206, 96] width 29 height 29
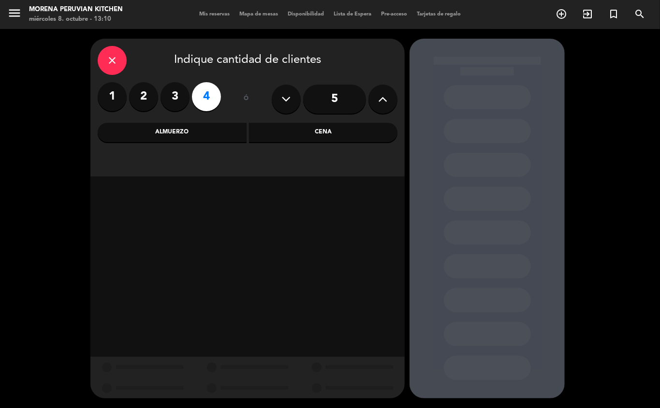
click at [191, 139] on div "Almuerzo" at bounding box center [172, 132] width 149 height 19
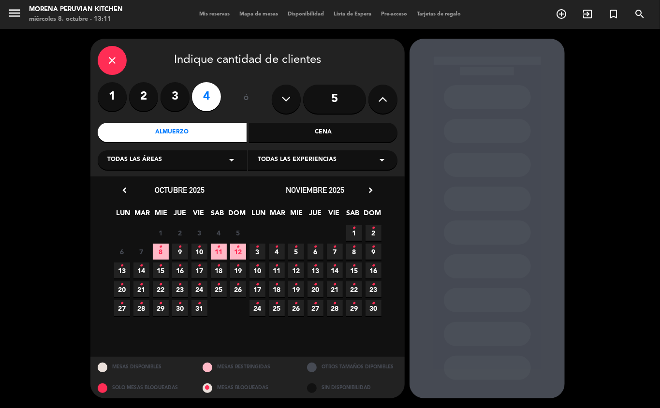
click at [202, 256] on span "10 •" at bounding box center [200, 252] width 16 height 16
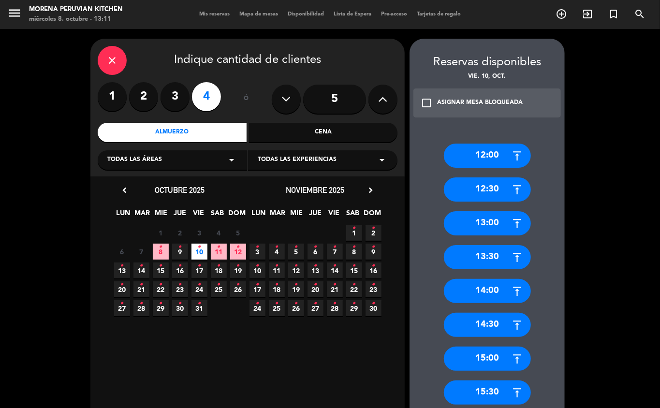
click at [498, 195] on div "12:30" at bounding box center [487, 190] width 87 height 24
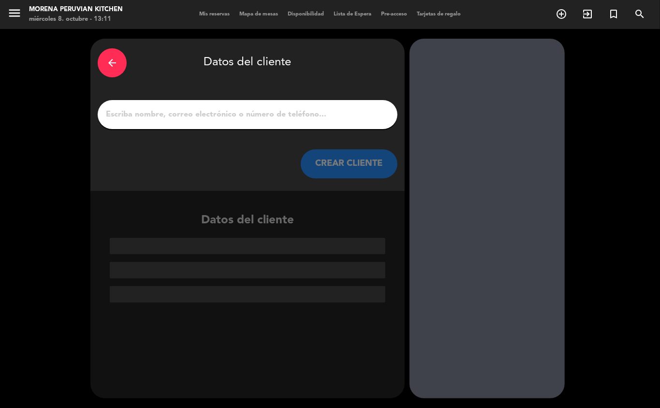
click at [337, 113] on input "1" at bounding box center [247, 115] width 285 height 14
click at [105, 59] on div "arrow_back" at bounding box center [112, 62] width 29 height 29
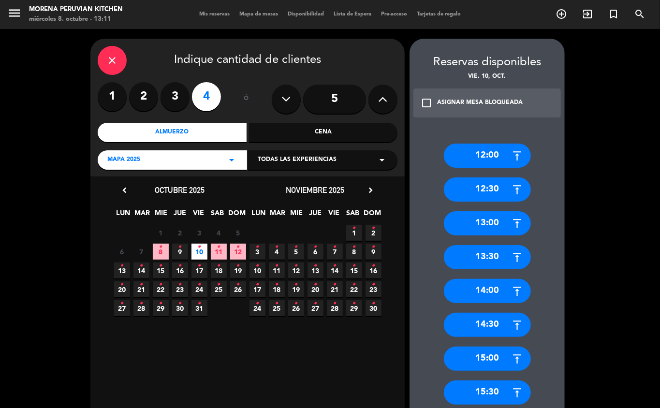
click at [219, 254] on icon "•" at bounding box center [218, 247] width 3 height 15
click at [198, 250] on icon "•" at bounding box center [199, 247] width 3 height 15
click at [502, 197] on div "12:30" at bounding box center [487, 190] width 87 height 24
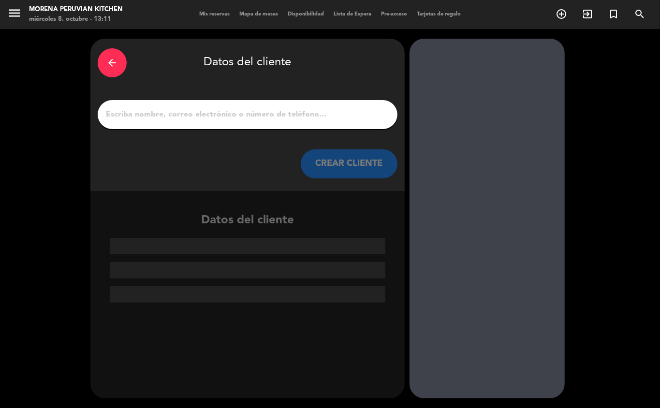
click at [308, 115] on input "1" at bounding box center [247, 115] width 285 height 14
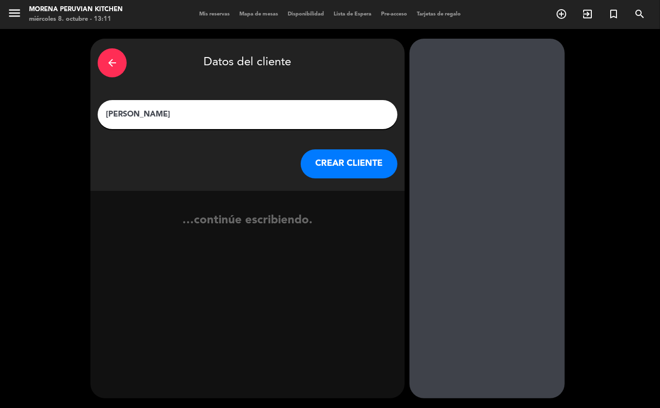
type input "[PERSON_NAME]"
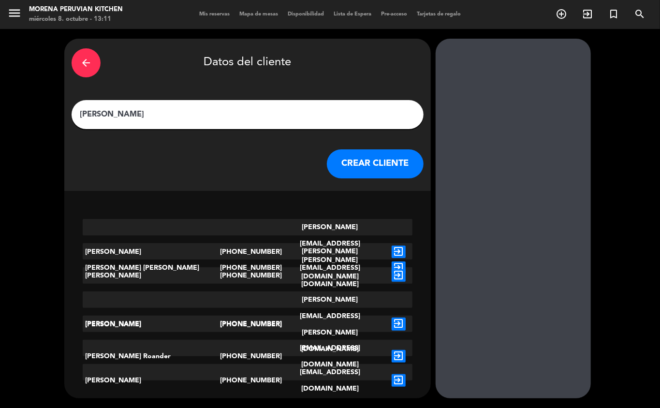
click at [329, 167] on button "CREAR CLIENTE" at bounding box center [375, 164] width 97 height 29
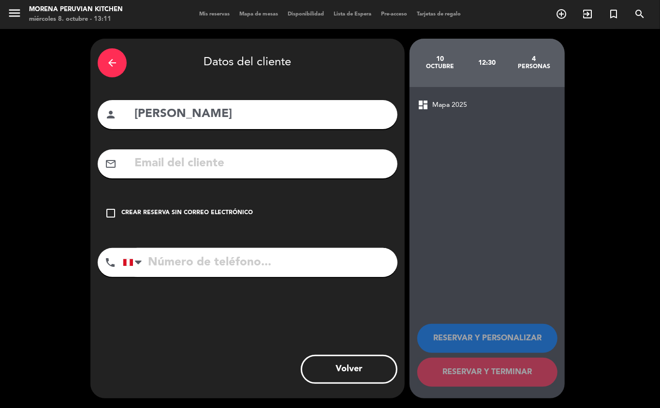
click at [143, 212] on div "Crear reserva sin correo electrónico" at bounding box center [187, 214] width 132 height 10
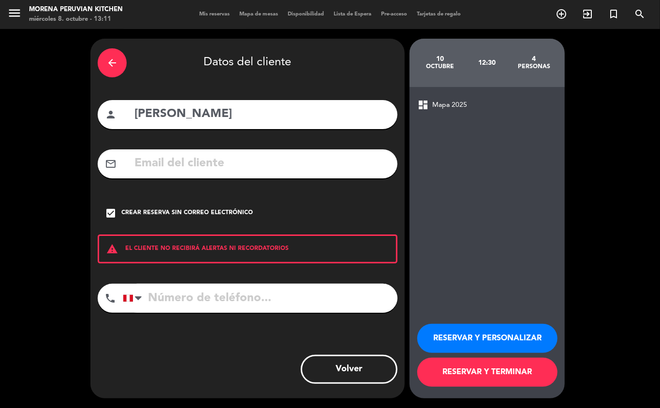
click at [172, 295] on input "tel" at bounding box center [260, 298] width 275 height 29
click at [250, 302] on input "tel" at bounding box center [260, 298] width 275 height 29
type input "[PHONE_NUMBER]"
click at [506, 374] on button "RESERVAR Y TERMINAR" at bounding box center [488, 372] width 140 height 29
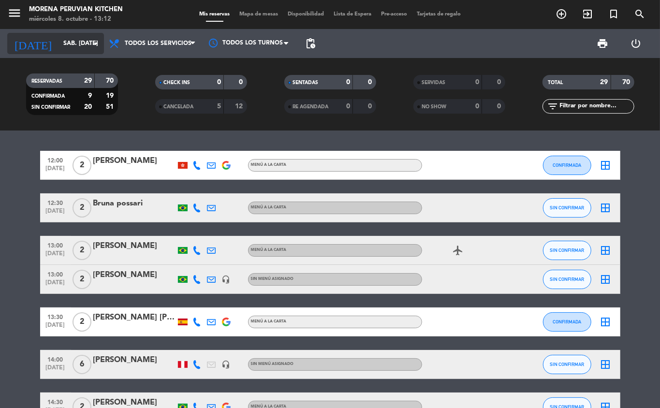
click at [59, 43] on input "sáb. [DATE]" at bounding box center [100, 43] width 82 height 16
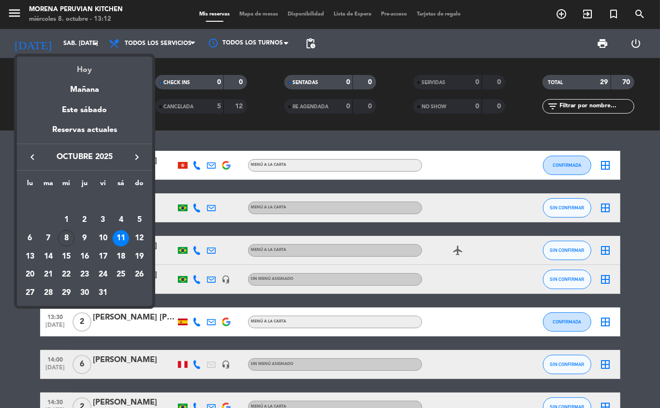
click at [76, 70] on div "Hoy" at bounding box center [84, 67] width 135 height 20
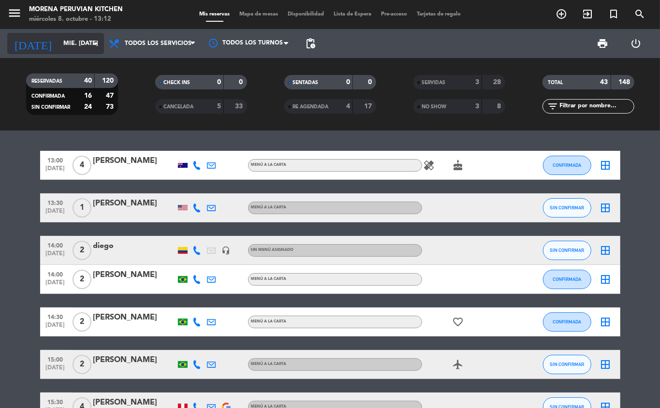
click at [82, 43] on input "mié. [DATE]" at bounding box center [100, 43] width 82 height 16
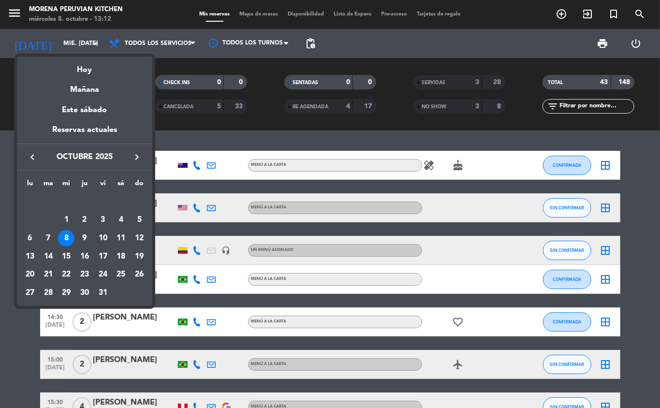
click at [107, 238] on div "10" at bounding box center [103, 238] width 16 height 16
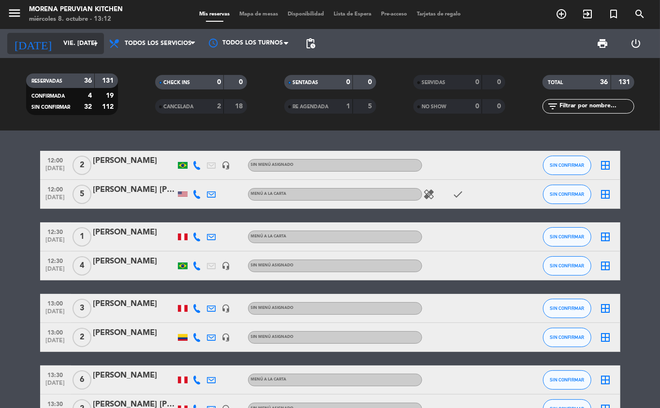
click at [75, 43] on input "vie. [DATE]" at bounding box center [100, 43] width 82 height 16
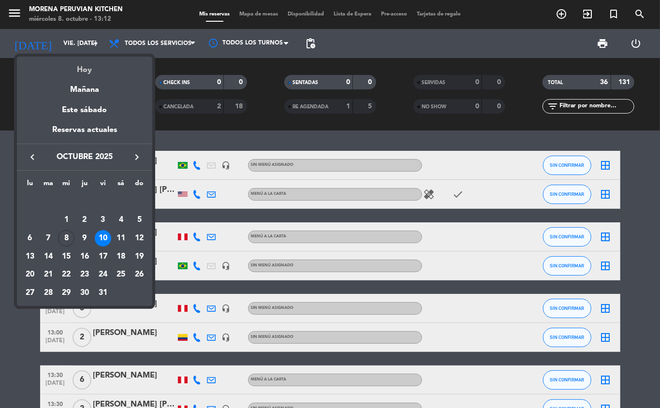
click at [84, 70] on div "Hoy" at bounding box center [84, 67] width 135 height 20
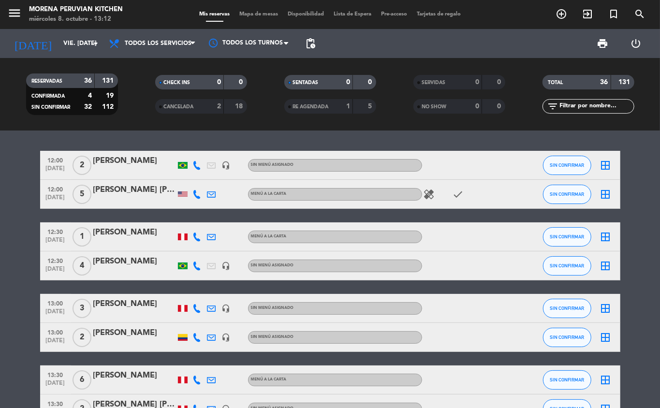
type input "mié. [DATE]"
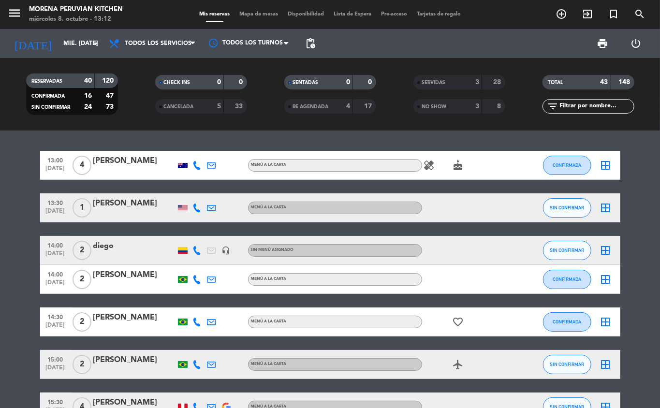
click at [429, 167] on icon "healing" at bounding box center [430, 166] width 12 height 12
click at [569, 165] on span "CONFIRMADA" at bounding box center [567, 165] width 29 height 5
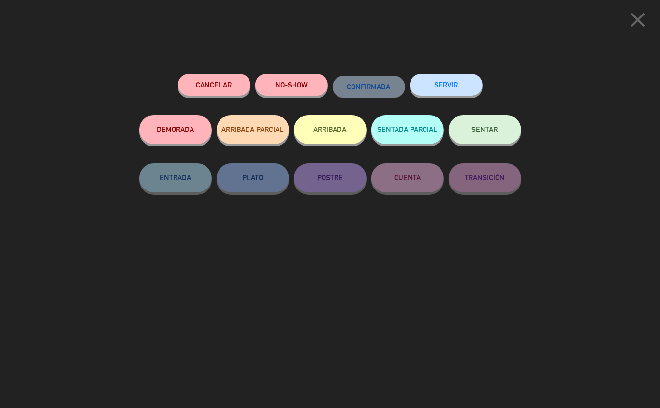
click at [453, 88] on button "SERVIR" at bounding box center [446, 85] width 73 height 22
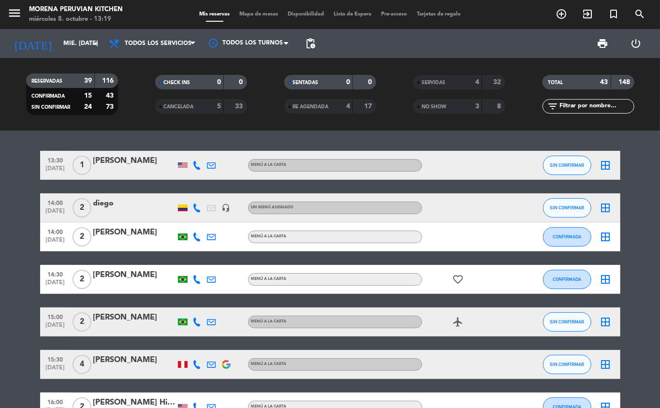
click at [452, 84] on div "SERVIDAS" at bounding box center [438, 82] width 45 height 11
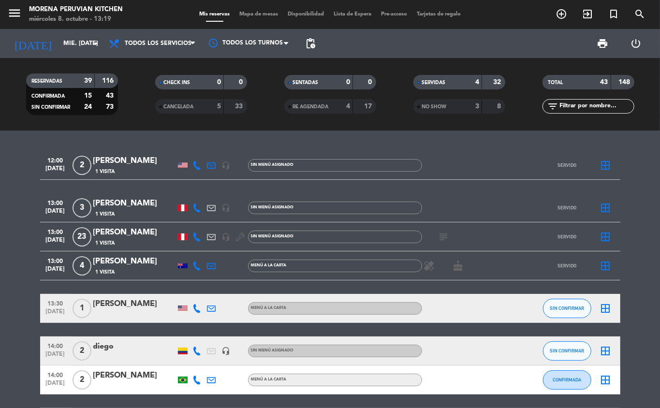
click at [433, 85] on span "SERVIDAS" at bounding box center [434, 82] width 24 height 5
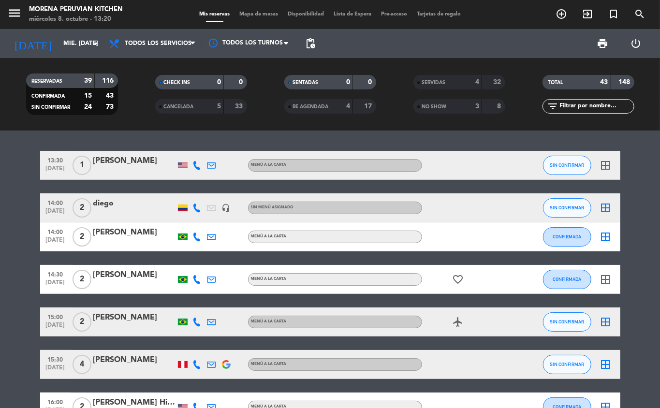
click at [641, 17] on icon "search" at bounding box center [640, 14] width 12 height 12
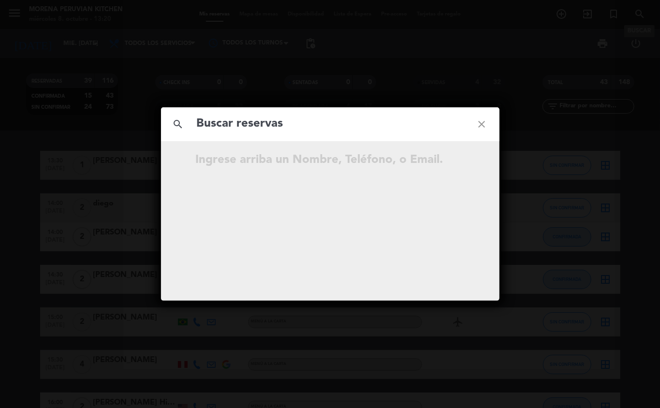
click at [327, 119] on input "text" at bounding box center [330, 124] width 269 height 20
type input "[PERSON_NAME]"
click at [321, 162] on span "[PERSON_NAME]" at bounding box center [340, 161] width 107 height 11
click at [480, 125] on icon "close" at bounding box center [482, 124] width 35 height 35
click at [485, 128] on icon "close" at bounding box center [482, 124] width 35 height 35
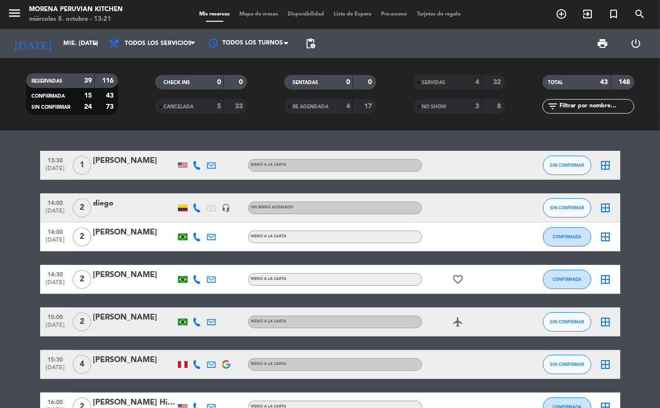
click at [644, 20] on icon "search" at bounding box center [640, 14] width 12 height 12
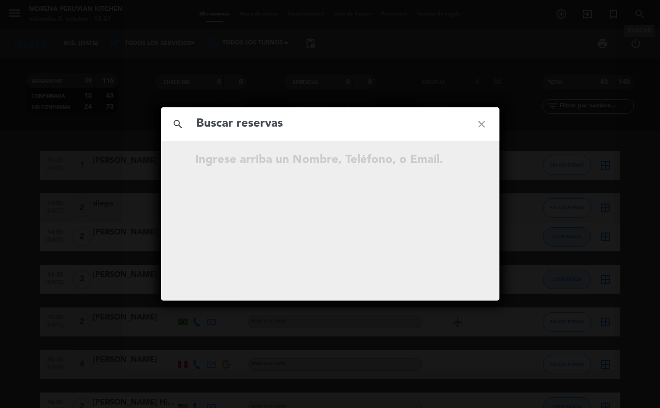
click at [302, 129] on input "text" at bounding box center [330, 124] width 269 height 20
click at [266, 122] on input "[PERSON_NAME]" at bounding box center [330, 124] width 269 height 20
click at [202, 122] on input "[PERSON_NAME]" at bounding box center [330, 124] width 269 height 20
click at [235, 134] on input "[PERSON_NAME]" at bounding box center [330, 124] width 269 height 20
type input "[PERSON_NAME]"
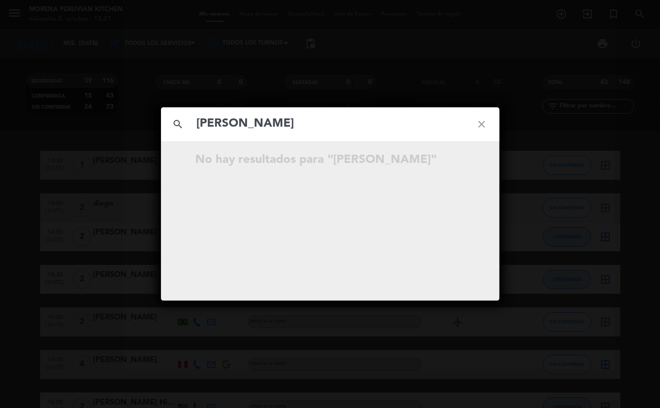
click at [494, 121] on icon "close" at bounding box center [482, 124] width 35 height 35
click at [477, 124] on icon "close" at bounding box center [482, 124] width 35 height 35
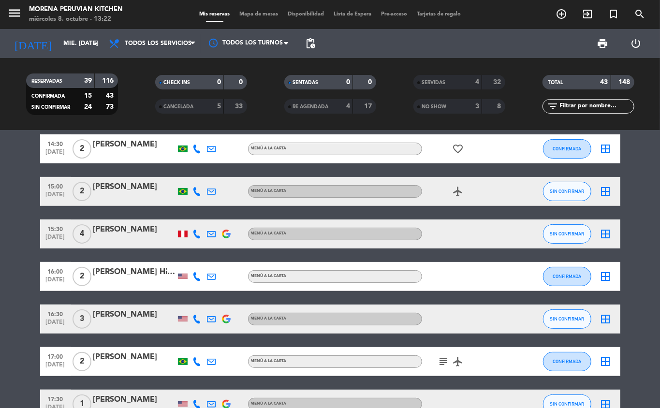
click at [49, 353] on span "17:00" at bounding box center [56, 356] width 24 height 11
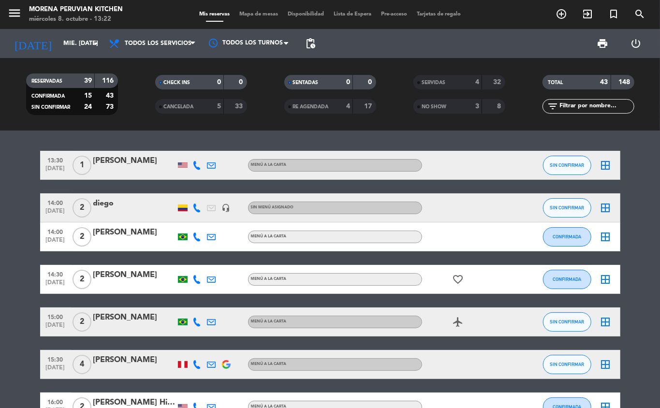
click at [192, 106] on span "CANCELADA" at bounding box center [179, 107] width 30 height 5
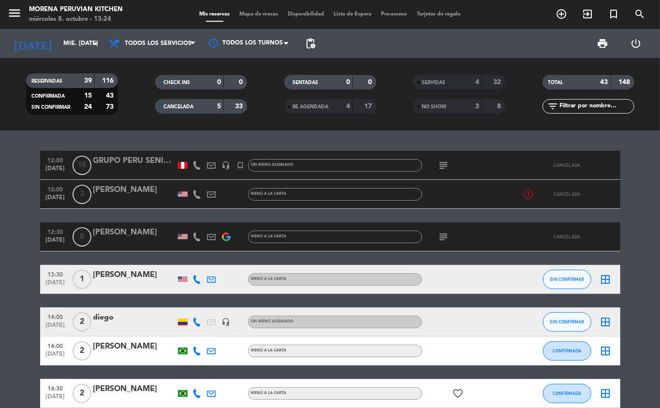
click at [190, 105] on span "CANCELADA" at bounding box center [179, 107] width 30 height 5
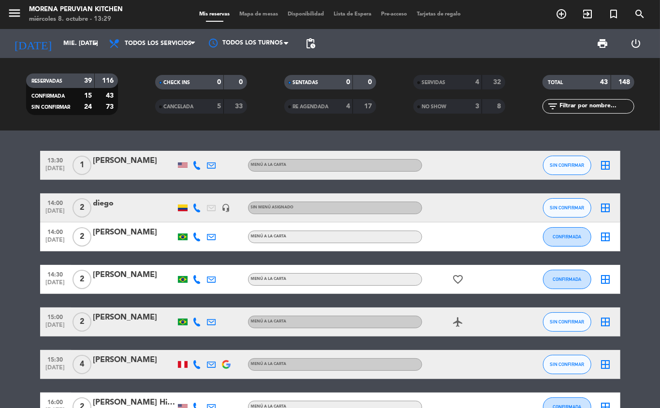
scroll to position [1, 0]
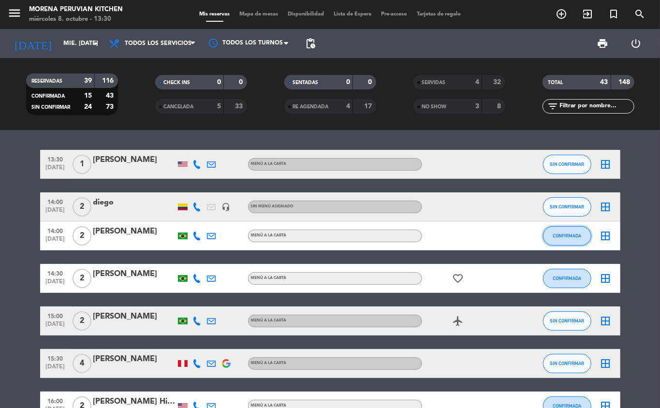
click at [564, 235] on span "CONFIRMADA" at bounding box center [567, 235] width 29 height 5
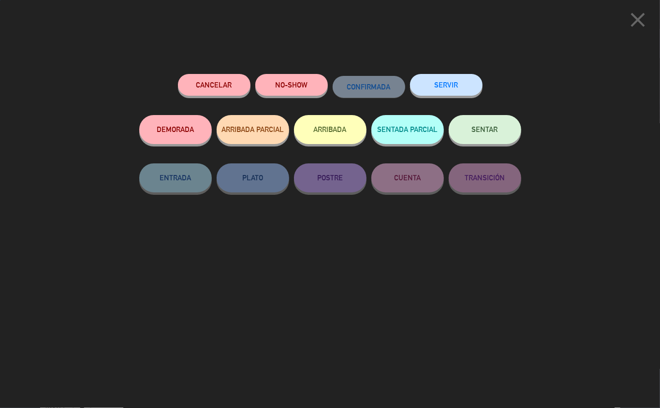
click at [350, 140] on button "ARRIBADA" at bounding box center [330, 129] width 73 height 29
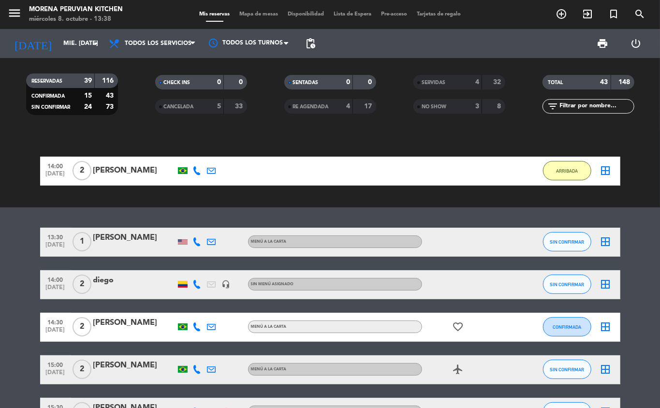
scroll to position [31, 0]
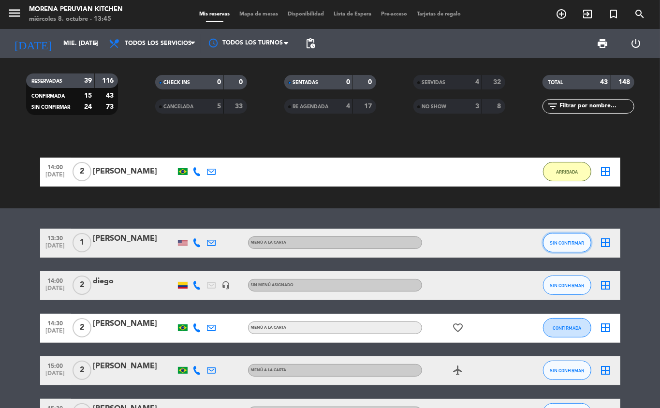
click at [566, 243] on span "SIN CONFIRMAR" at bounding box center [567, 242] width 34 height 5
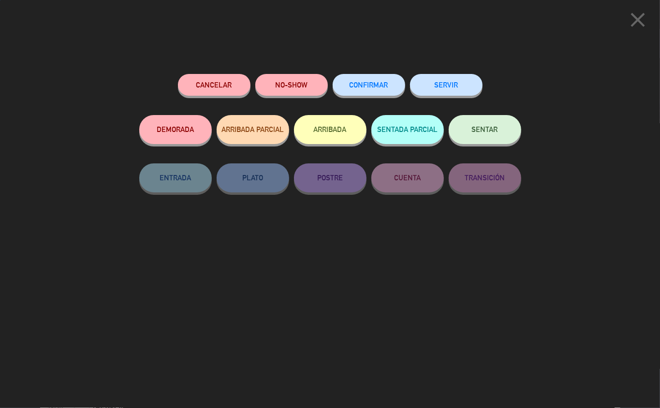
click at [296, 84] on button "NO-SHOW" at bounding box center [291, 85] width 73 height 22
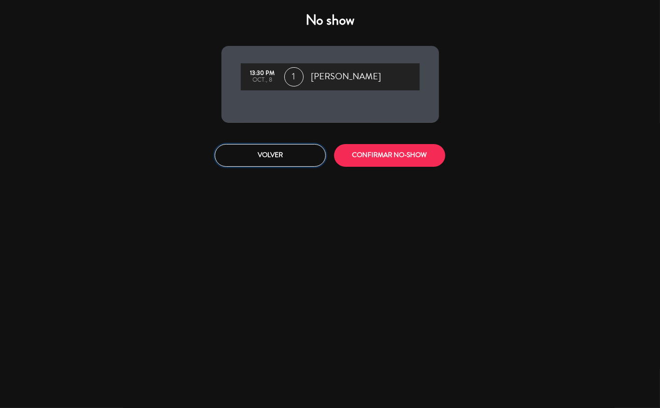
click at [264, 165] on button "Volver" at bounding box center [270, 155] width 111 height 23
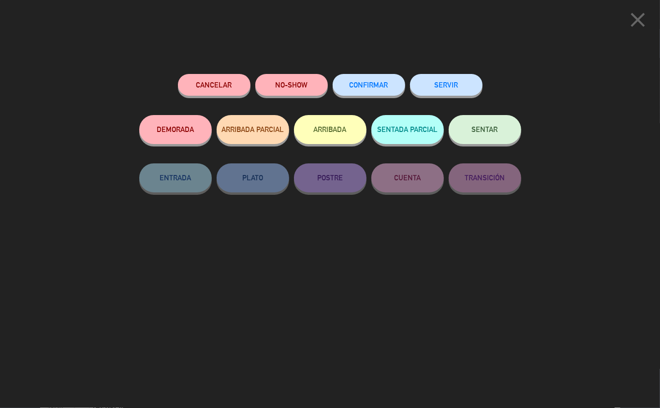
click at [440, 93] on button "SERVIR" at bounding box center [446, 85] width 73 height 22
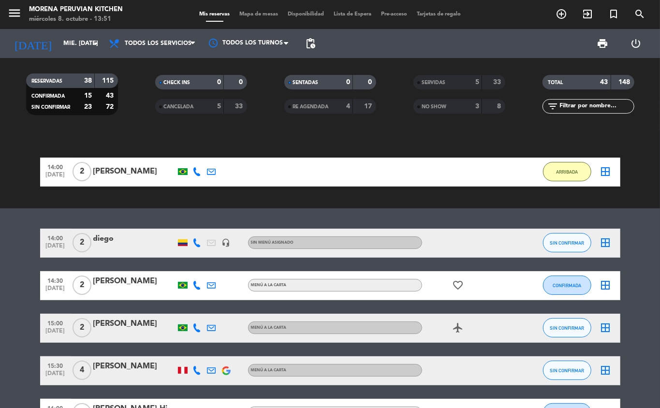
scroll to position [0, 0]
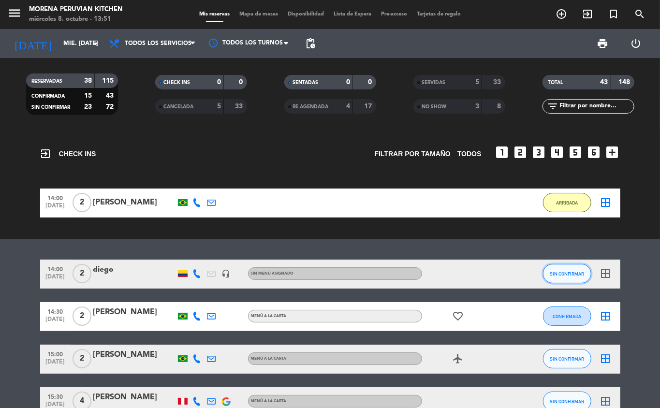
click at [559, 274] on span "SIN CONFIRMAR" at bounding box center [567, 273] width 34 height 5
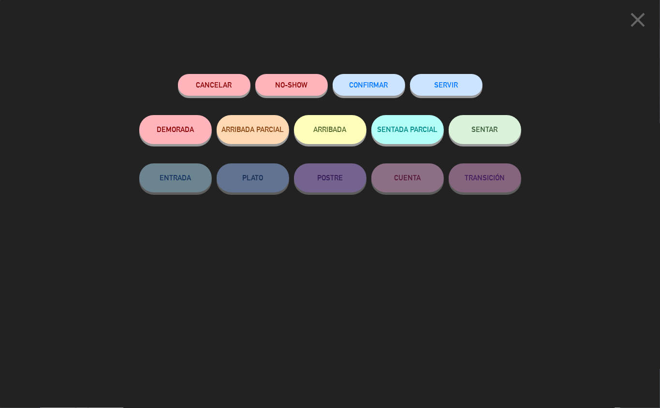
click at [323, 130] on button "ARRIBADA" at bounding box center [330, 129] width 73 height 29
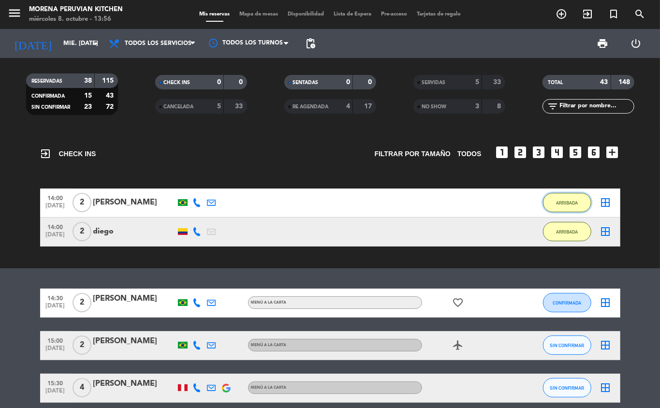
click at [573, 211] on button "ARRIBADA" at bounding box center [567, 202] width 48 height 19
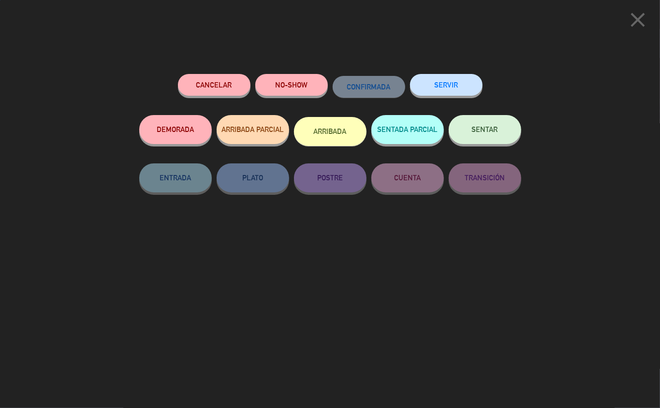
click at [457, 86] on button "SERVIR" at bounding box center [446, 85] width 73 height 22
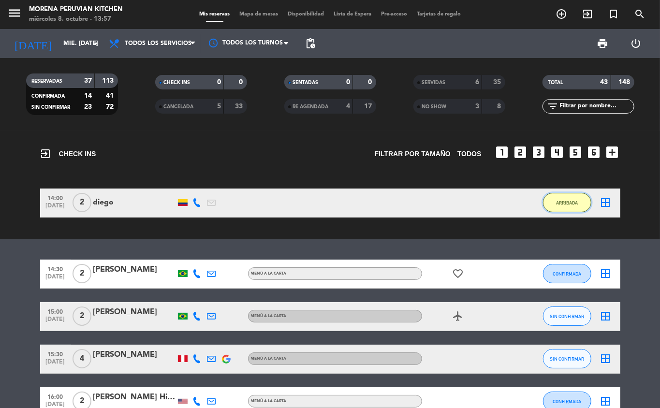
click at [566, 204] on span "ARRIBADA" at bounding box center [567, 202] width 22 height 5
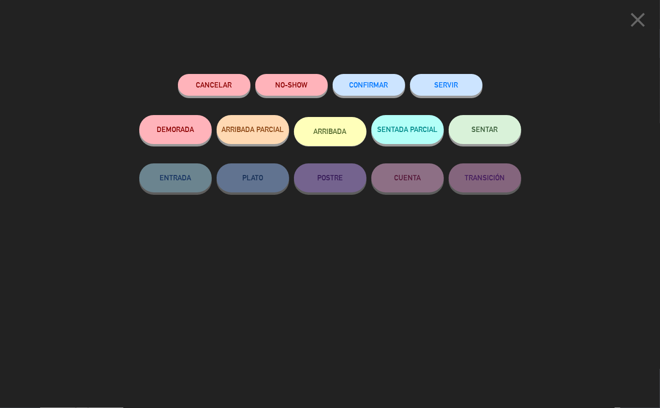
click at [455, 85] on button "SERVIR" at bounding box center [446, 85] width 73 height 22
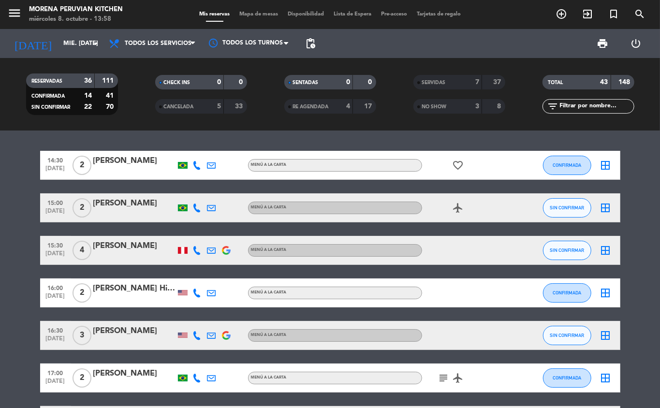
click at [442, 153] on div "favorite_border" at bounding box center [465, 165] width 87 height 29
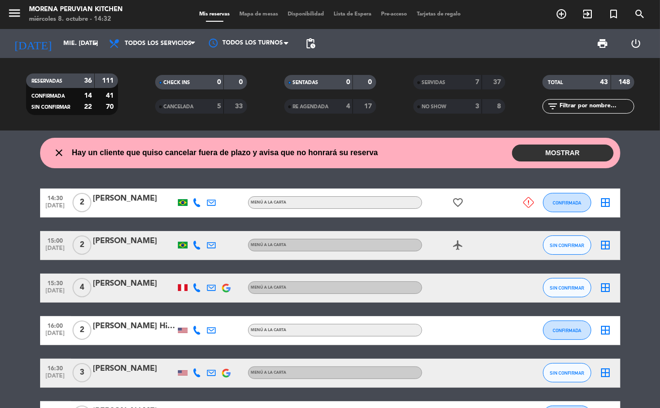
click at [577, 149] on button "MOSTRAR" at bounding box center [563, 153] width 102 height 17
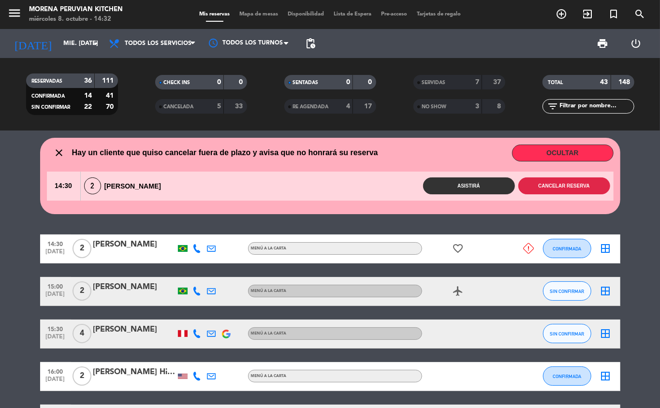
click at [560, 187] on button "Cancelar reserva" at bounding box center [565, 186] width 92 height 17
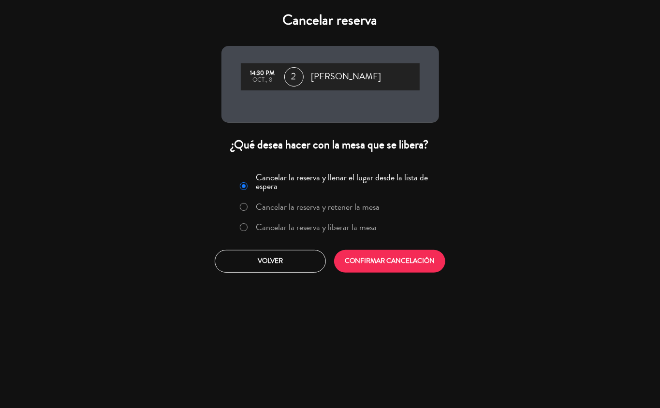
click at [368, 231] on label "Cancelar la reserva y liberar la mesa" at bounding box center [316, 227] width 121 height 9
click at [405, 262] on button "CONFIRMAR CANCELACIÓN" at bounding box center [389, 261] width 111 height 23
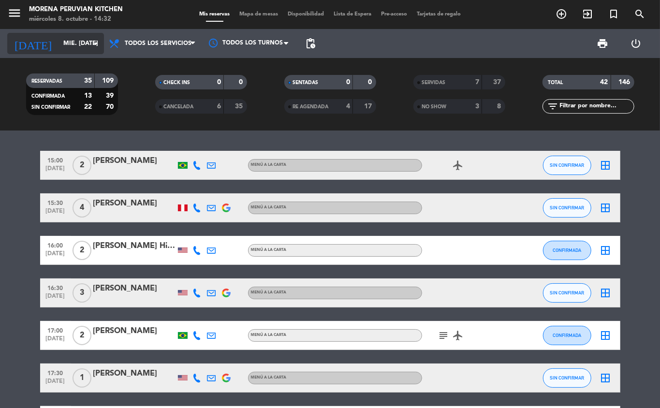
click at [90, 43] on icon "arrow_drop_down" at bounding box center [96, 44] width 12 height 12
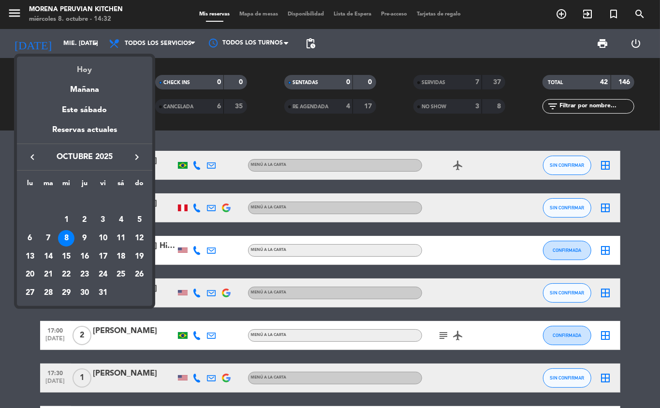
click at [103, 68] on div "Hoy" at bounding box center [84, 67] width 135 height 20
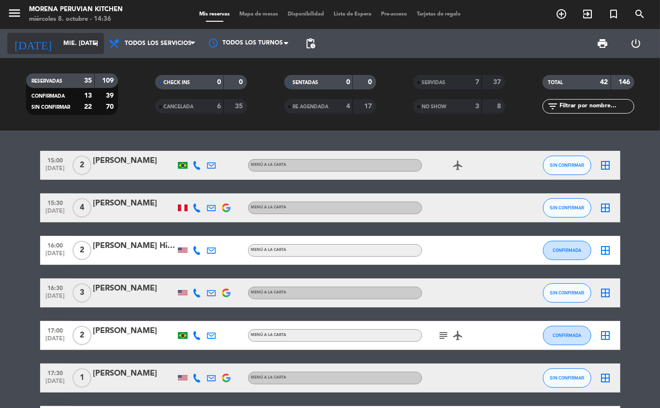
click at [59, 41] on input "mié. [DATE]" at bounding box center [100, 43] width 82 height 16
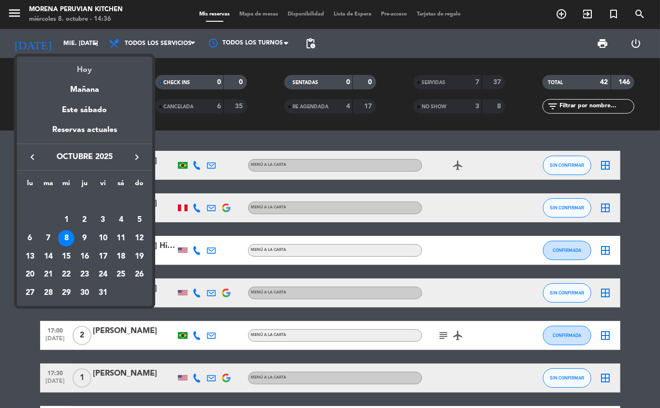
click at [66, 66] on div "Hoy" at bounding box center [84, 67] width 135 height 20
